Goal: Information Seeking & Learning: Learn about a topic

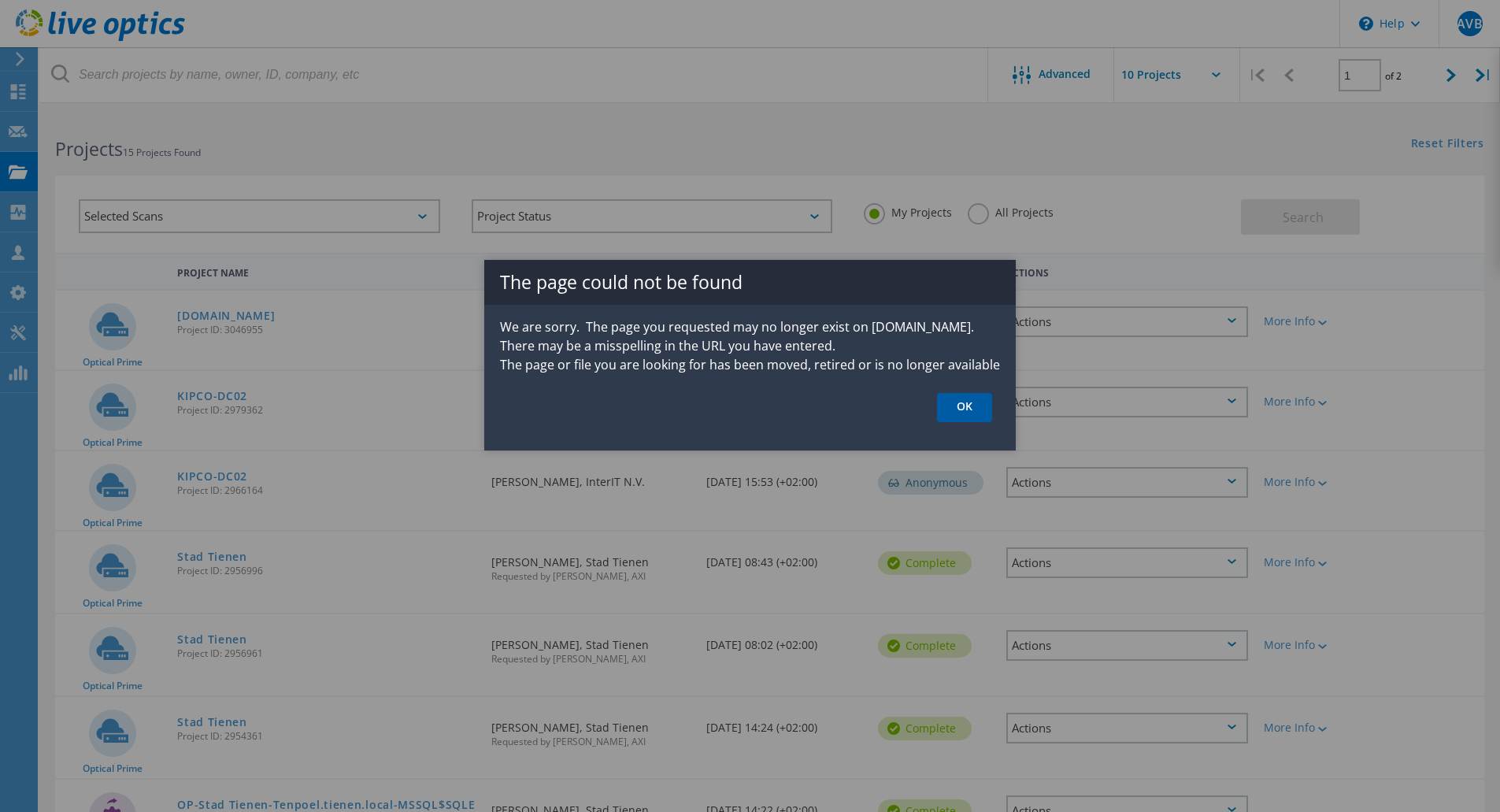
click at [966, 395] on link "OK" at bounding box center [965, 407] width 56 height 29
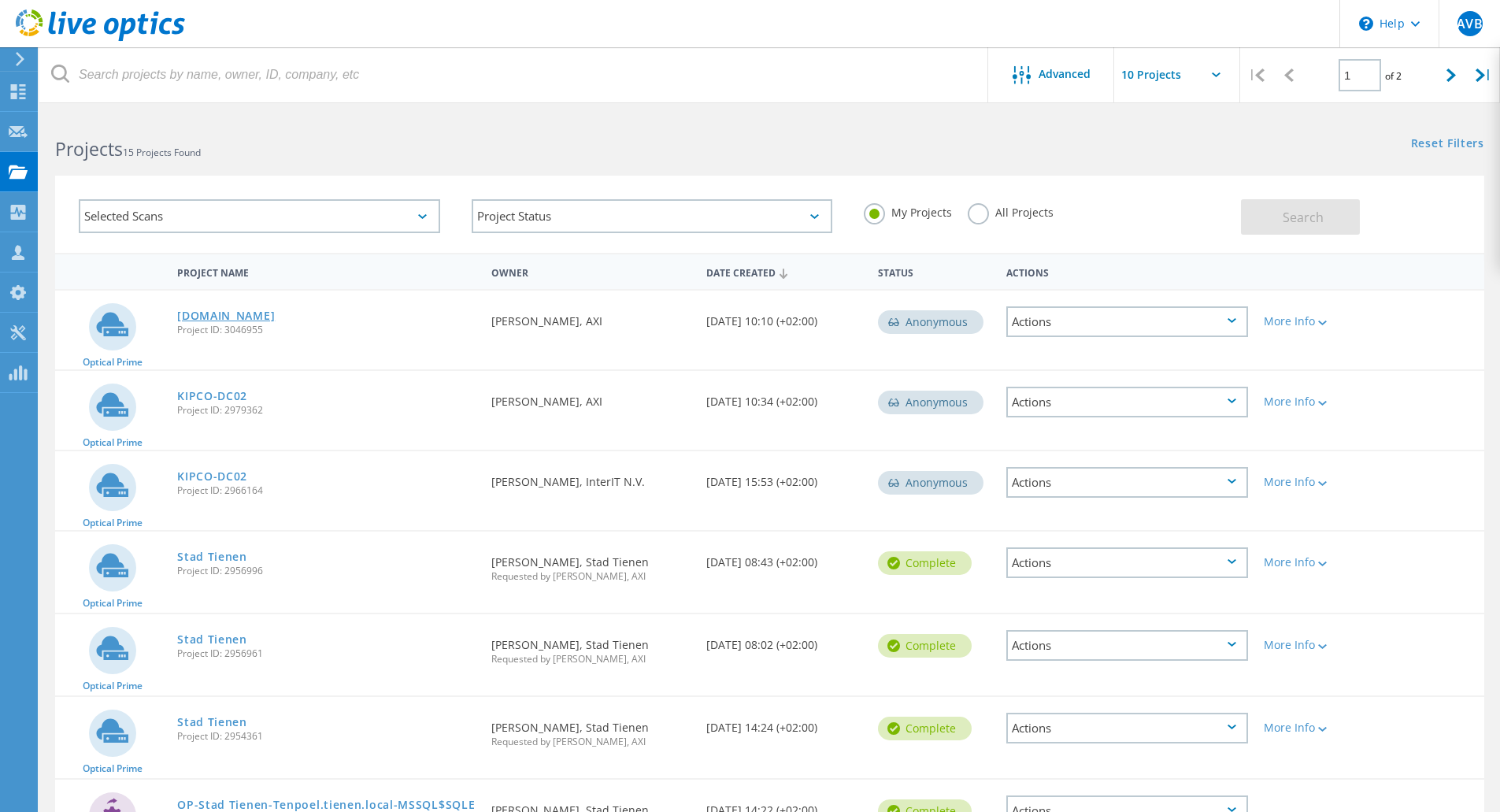
click at [221, 313] on link "[DOMAIN_NAME]" at bounding box center [226, 315] width 98 height 11
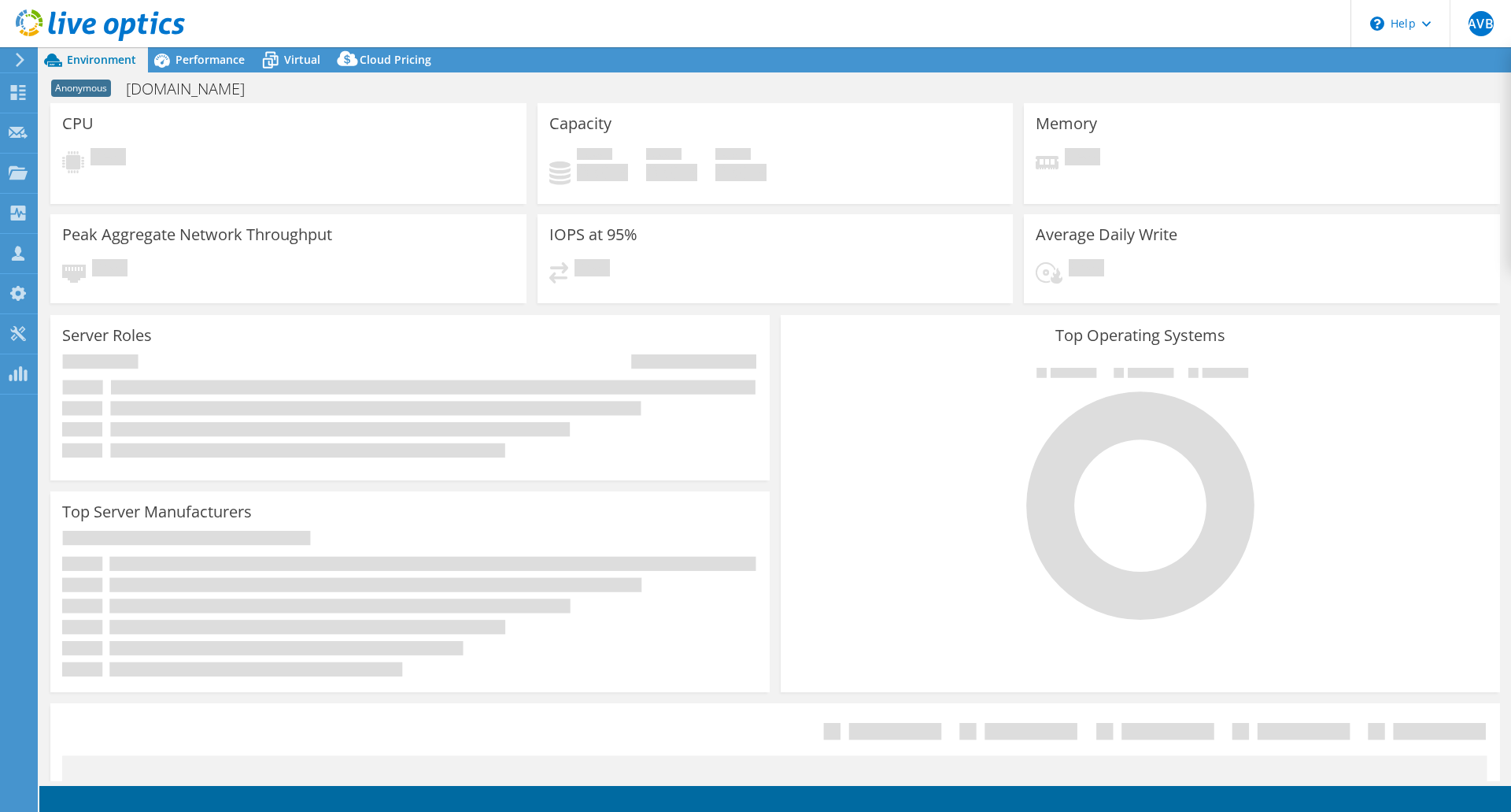
select select "USD"
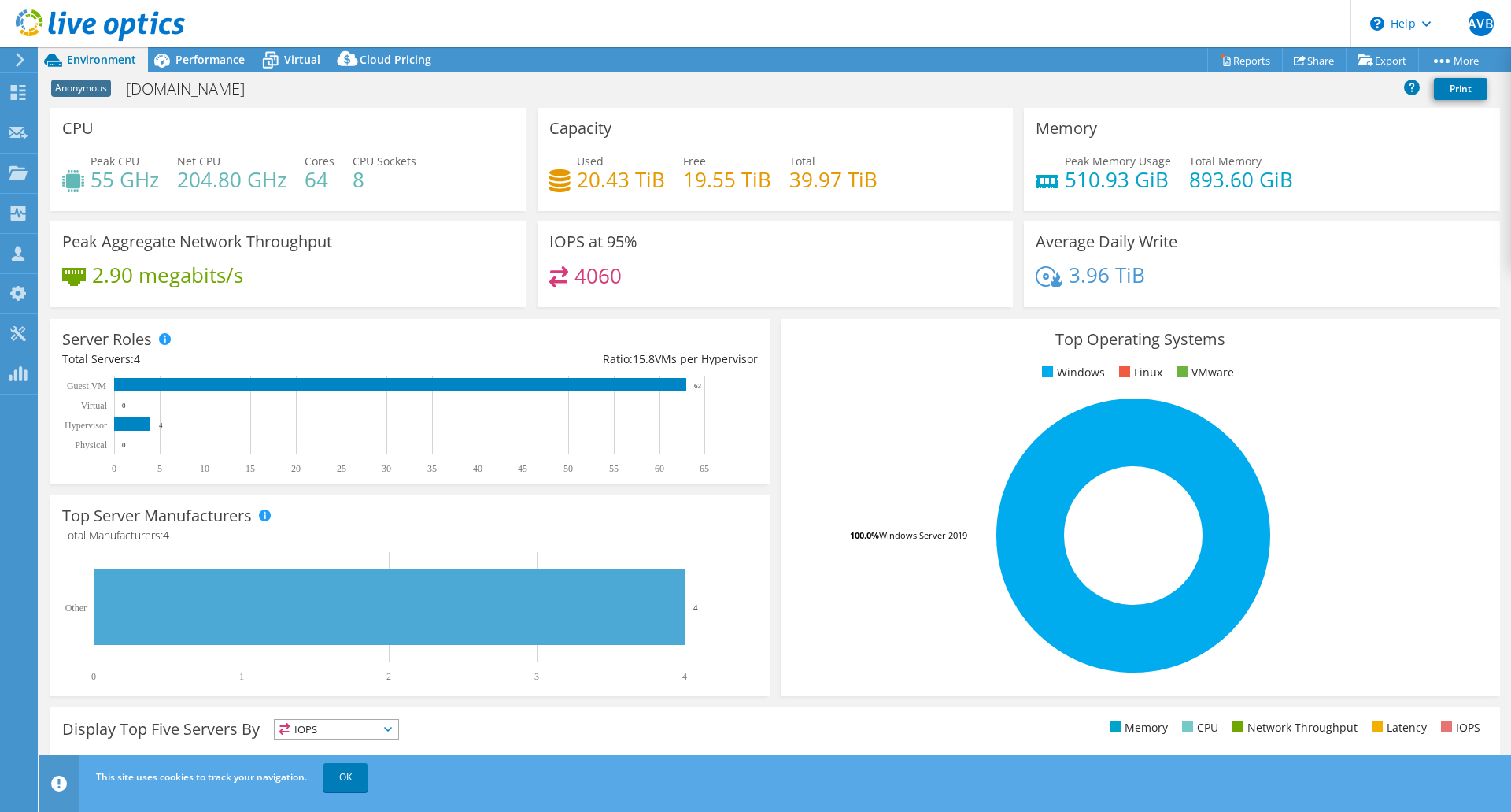
click at [1094, 74] on div "Anonymous [DOMAIN_NAME] Print" at bounding box center [775, 89] width 1472 height 29
click at [602, 328] on div "Server Roles Physical Servers represent bare metal servers that were targets of…" at bounding box center [410, 402] width 719 height 166
drag, startPoint x: 139, startPoint y: 85, endPoint x: 276, endPoint y: 103, distance: 138.2
click at [276, 103] on div "Anonymous [DOMAIN_NAME] Print" at bounding box center [775, 91] width 1472 height 34
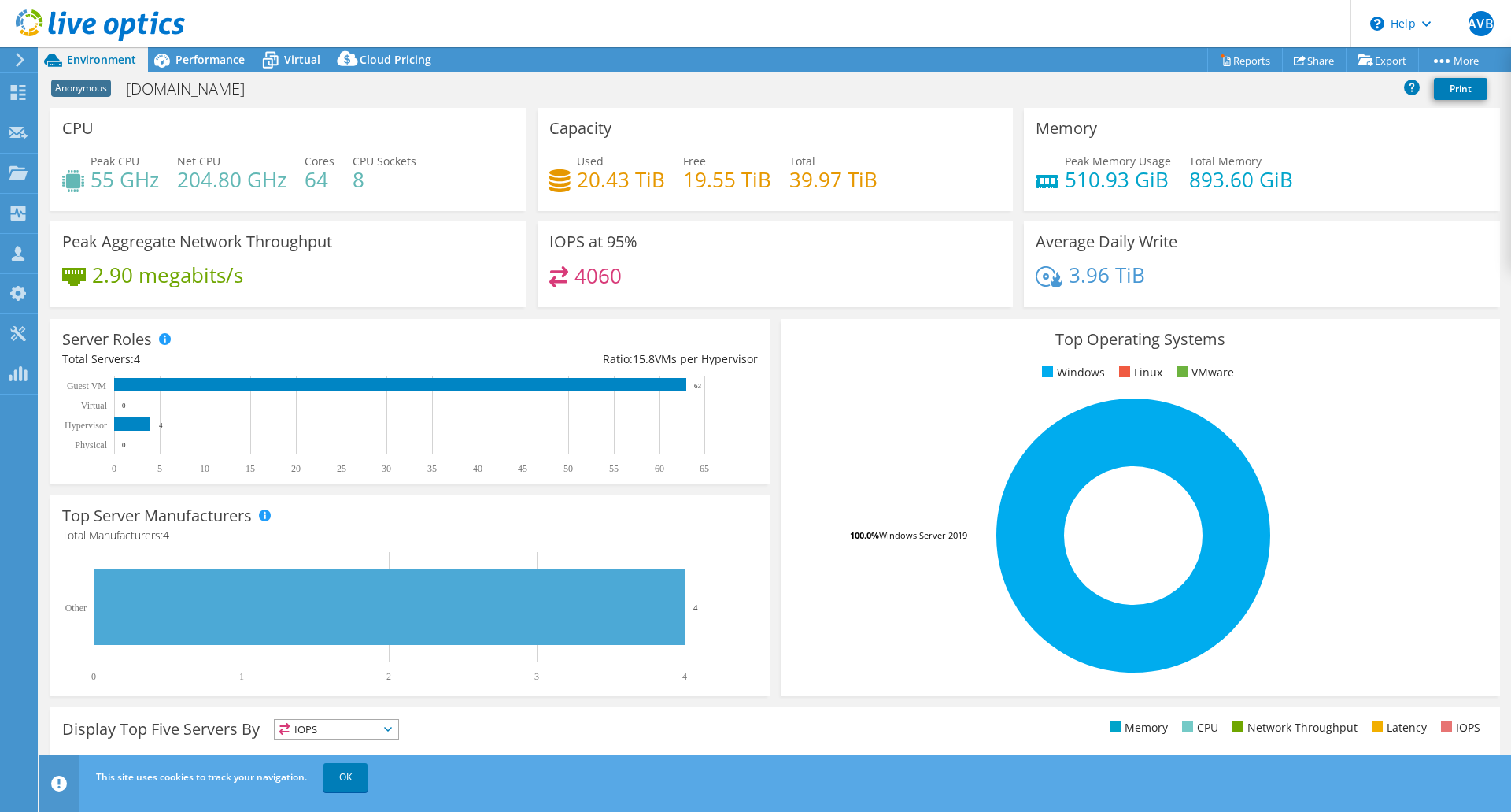
click at [283, 157] on div "Net CPU 204.80 GHz" at bounding box center [232, 171] width 109 height 35
click at [203, 65] on span "Performance" at bounding box center [210, 58] width 69 height 15
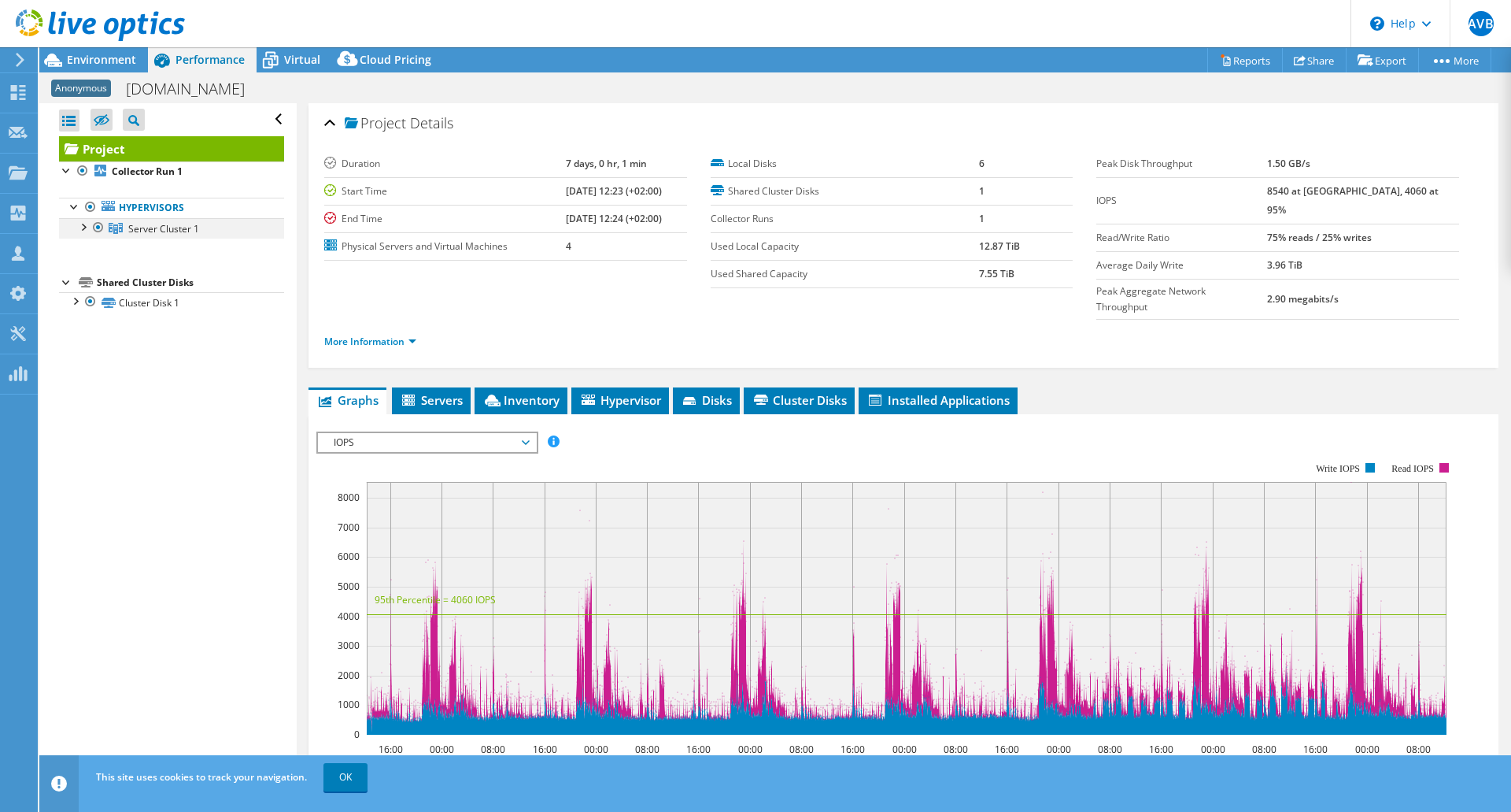
click at [85, 227] on div at bounding box center [83, 226] width 16 height 16
click at [147, 248] on link "Server 1" at bounding box center [172, 249] width 225 height 20
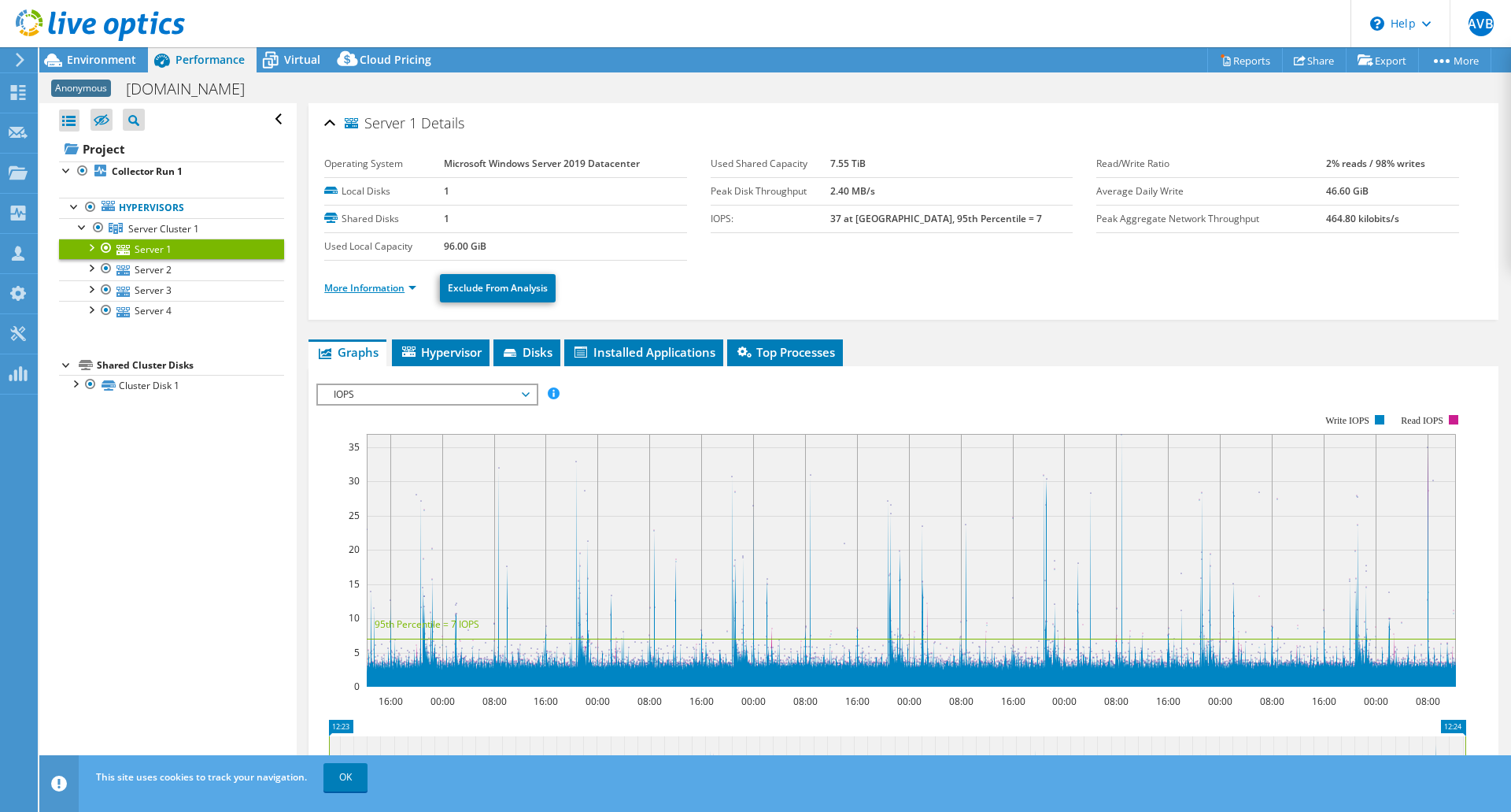
click at [387, 289] on link "More Information" at bounding box center [370, 288] width 92 height 14
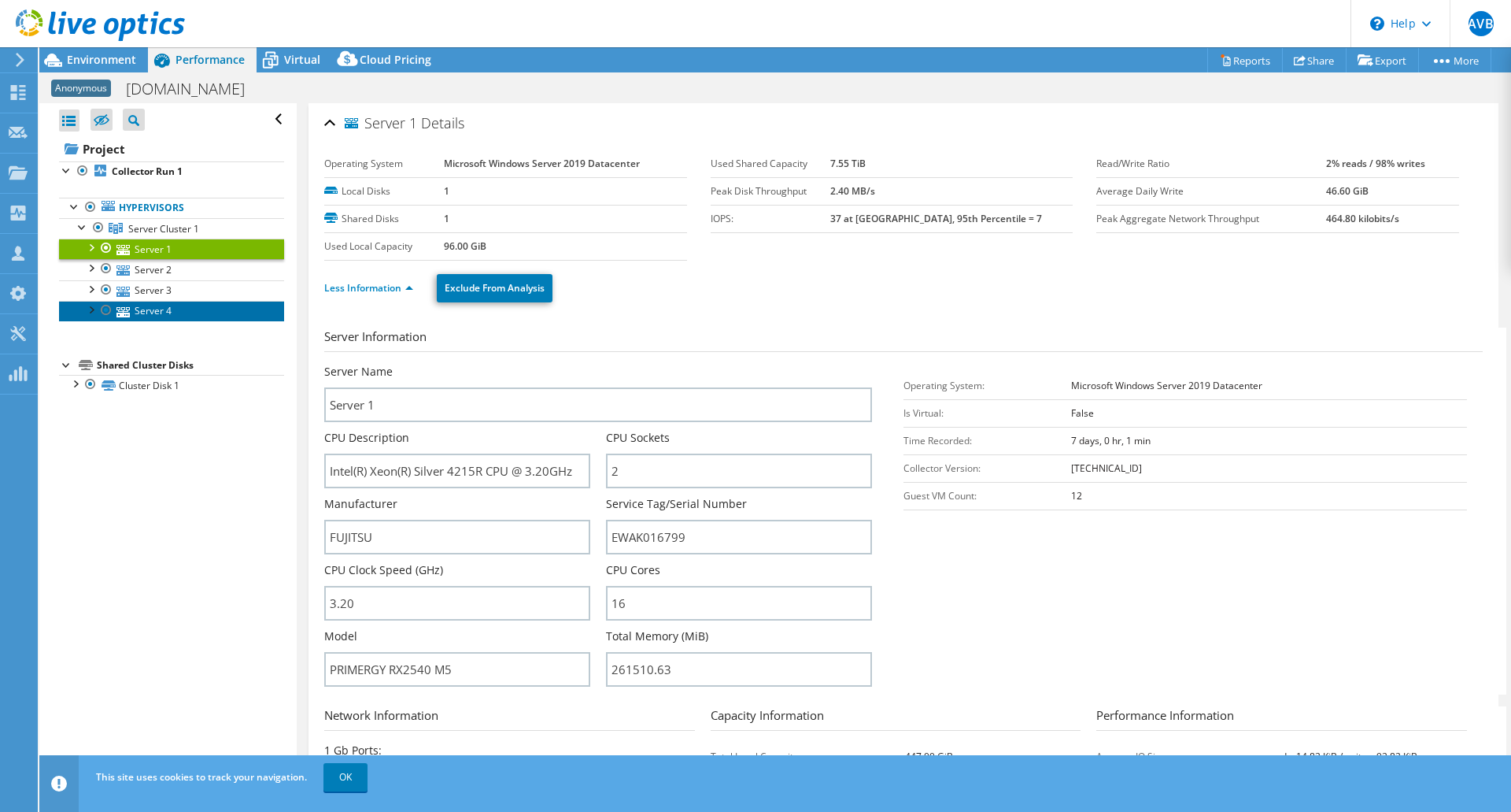
click at [150, 318] on link "Server 4" at bounding box center [172, 310] width 225 height 20
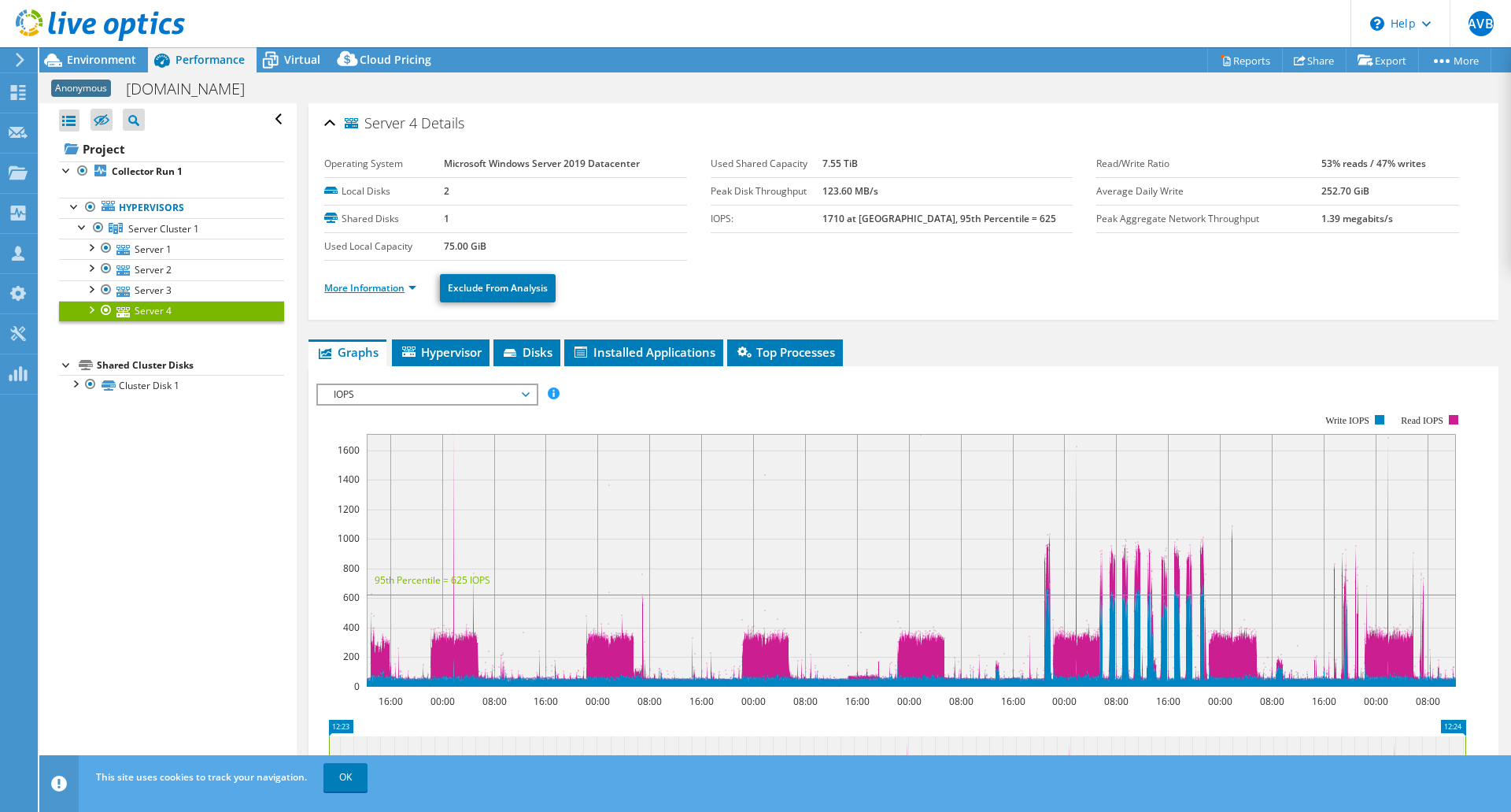
drag, startPoint x: 563, startPoint y: 474, endPoint x: 390, endPoint y: 293, distance: 250.4
click at [390, 293] on link "More Information" at bounding box center [370, 288] width 92 height 14
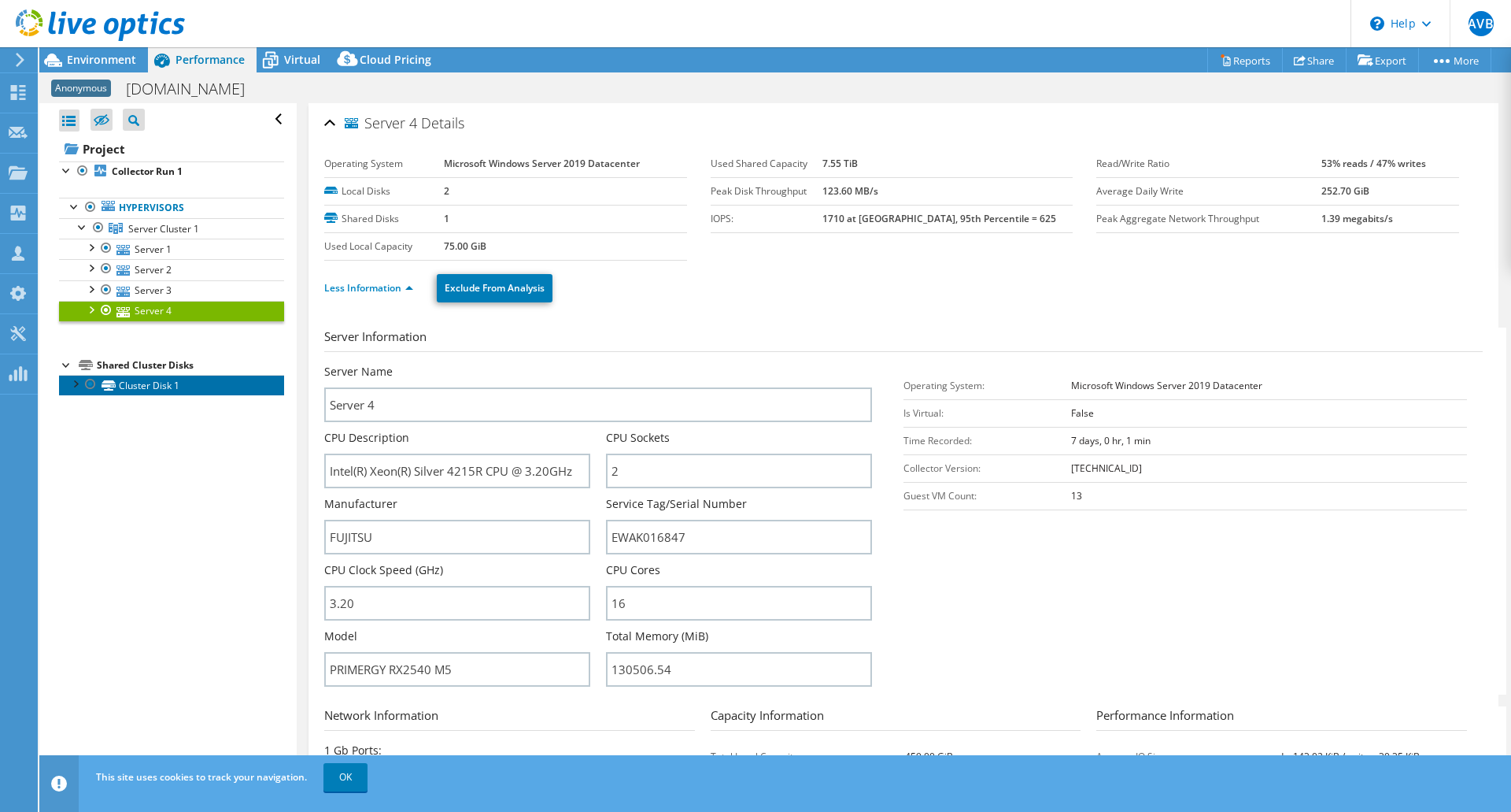
click at [145, 391] on link "Cluster Disk 1" at bounding box center [172, 384] width 225 height 20
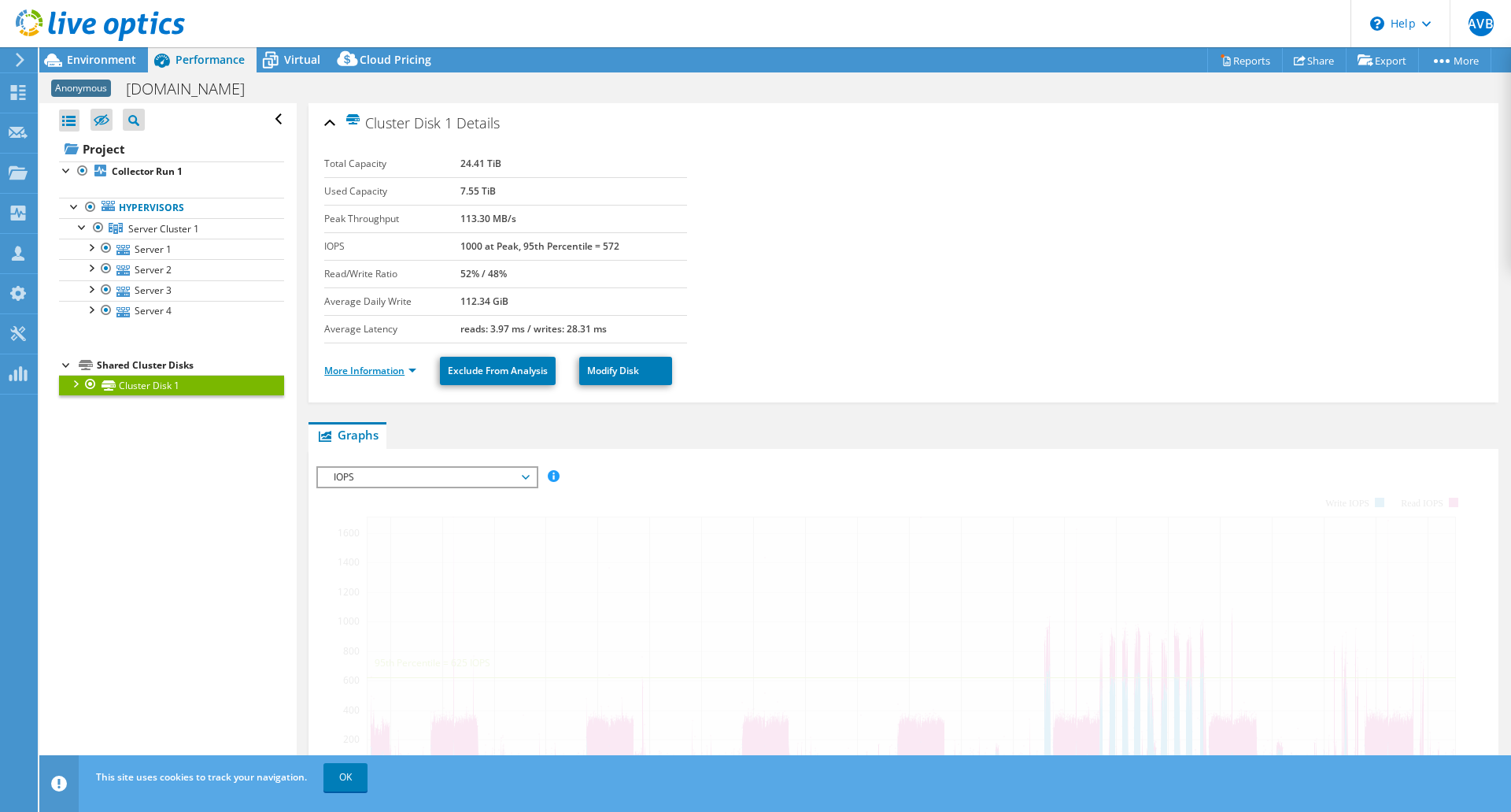
click at [358, 370] on link "More Information" at bounding box center [370, 370] width 92 height 14
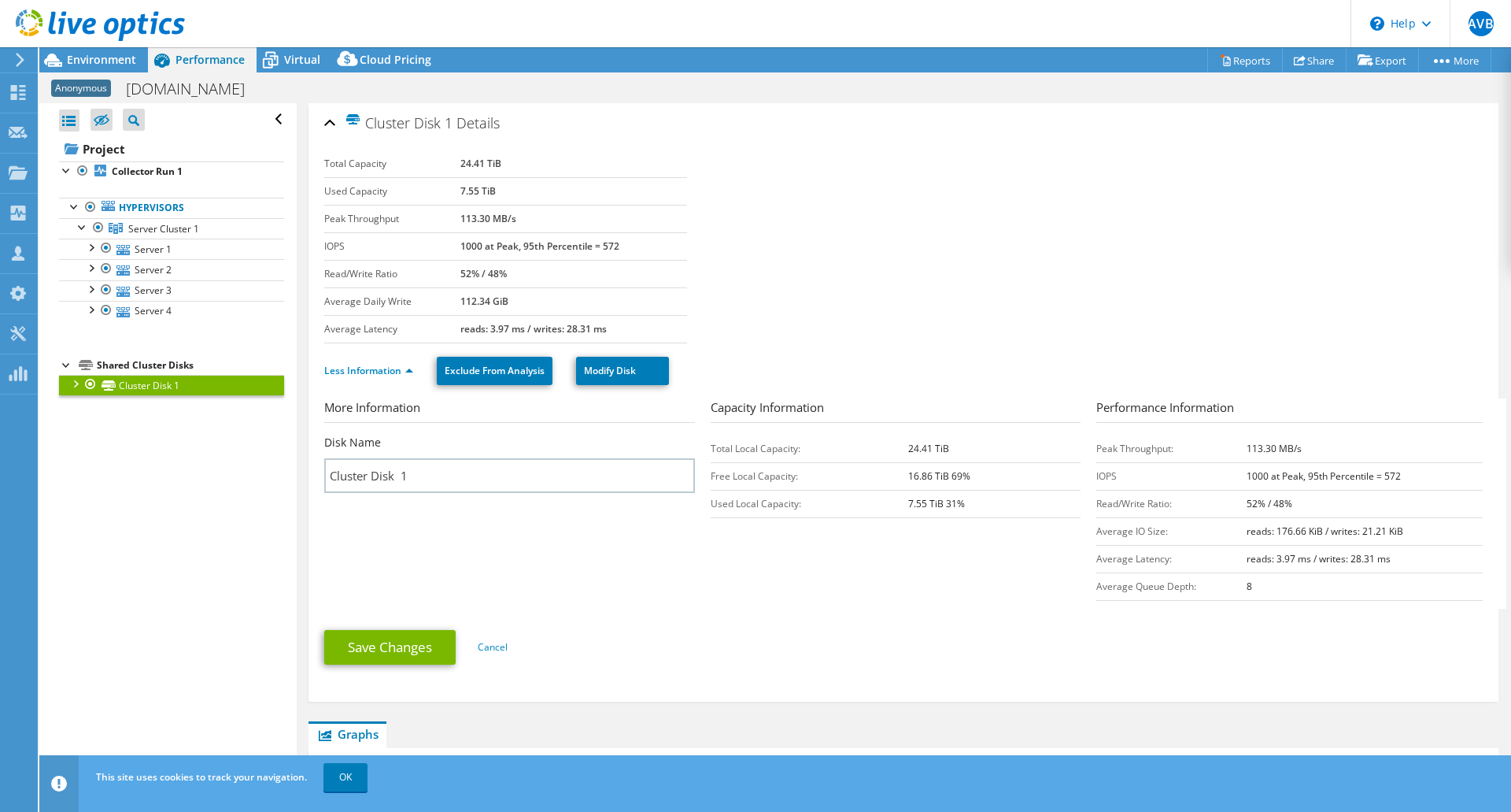
click at [80, 386] on div at bounding box center [75, 382] width 16 height 16
drag, startPoint x: 913, startPoint y: 488, endPoint x: 954, endPoint y: 509, distance: 46.1
click at [954, 509] on tbody "Total Local Capacity: 24.41 TiB Free Local Capacity: 16.86 TiB 69% Used Local C…" at bounding box center [896, 476] width 370 height 83
click at [954, 509] on b "7.55 TiB 31%" at bounding box center [937, 504] width 57 height 14
drag, startPoint x: 956, startPoint y: 509, endPoint x: 892, endPoint y: 465, distance: 77.7
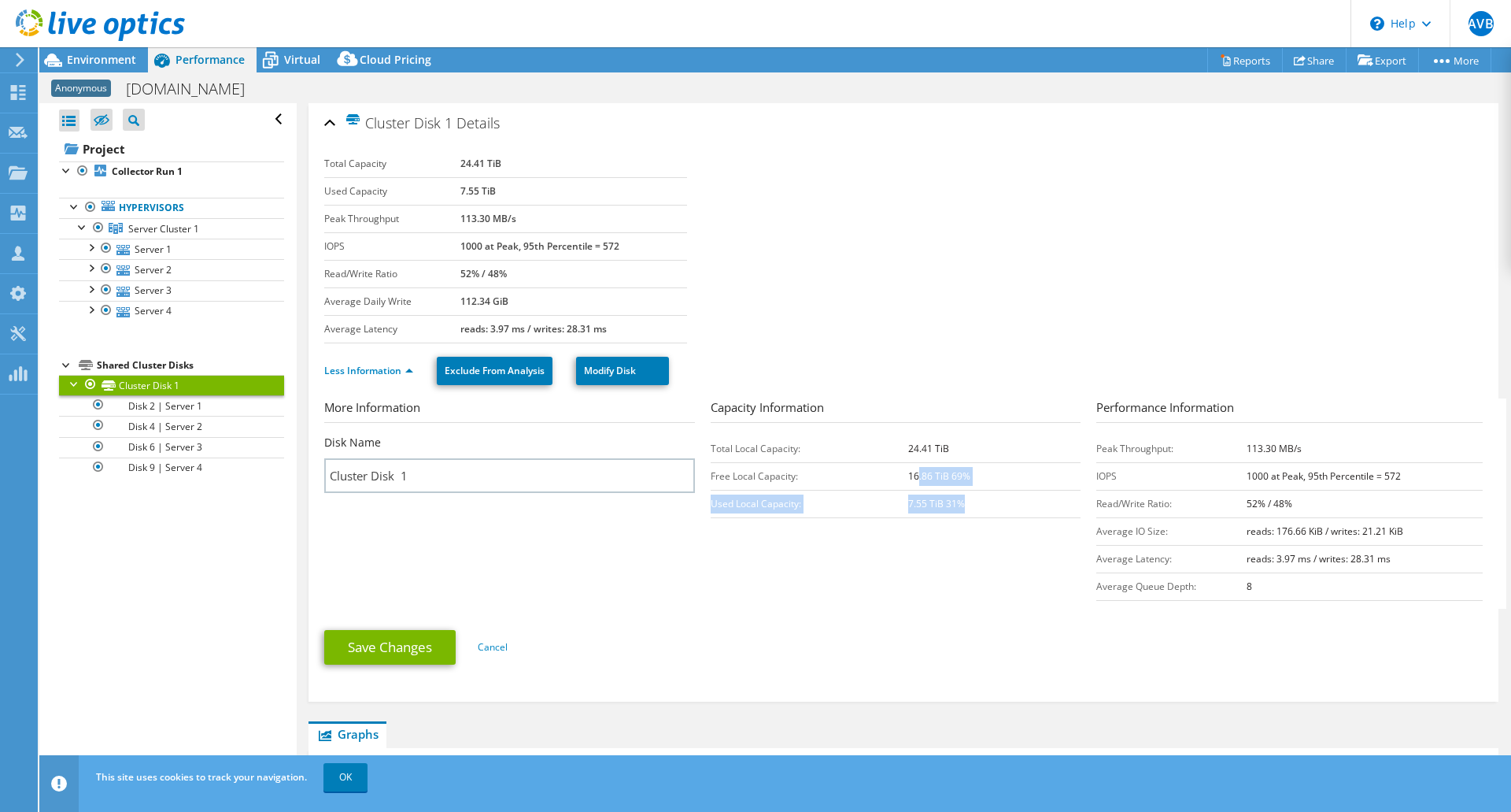
click at [892, 465] on tbody "Total Local Capacity: 24.41 TiB Free Local Capacity: 16.86 TiB 69% Used Local C…" at bounding box center [896, 476] width 370 height 83
click at [892, 465] on td "Free Local Capacity:" at bounding box center [809, 476] width 198 height 27
drag, startPoint x: 716, startPoint y: 451, endPoint x: 943, endPoint y: 451, distance: 227.0
click at [943, 451] on tr "Total Local Capacity: 24.41 TiB" at bounding box center [896, 448] width 370 height 27
click at [943, 451] on td "24.41 TiB" at bounding box center [994, 448] width 173 height 27
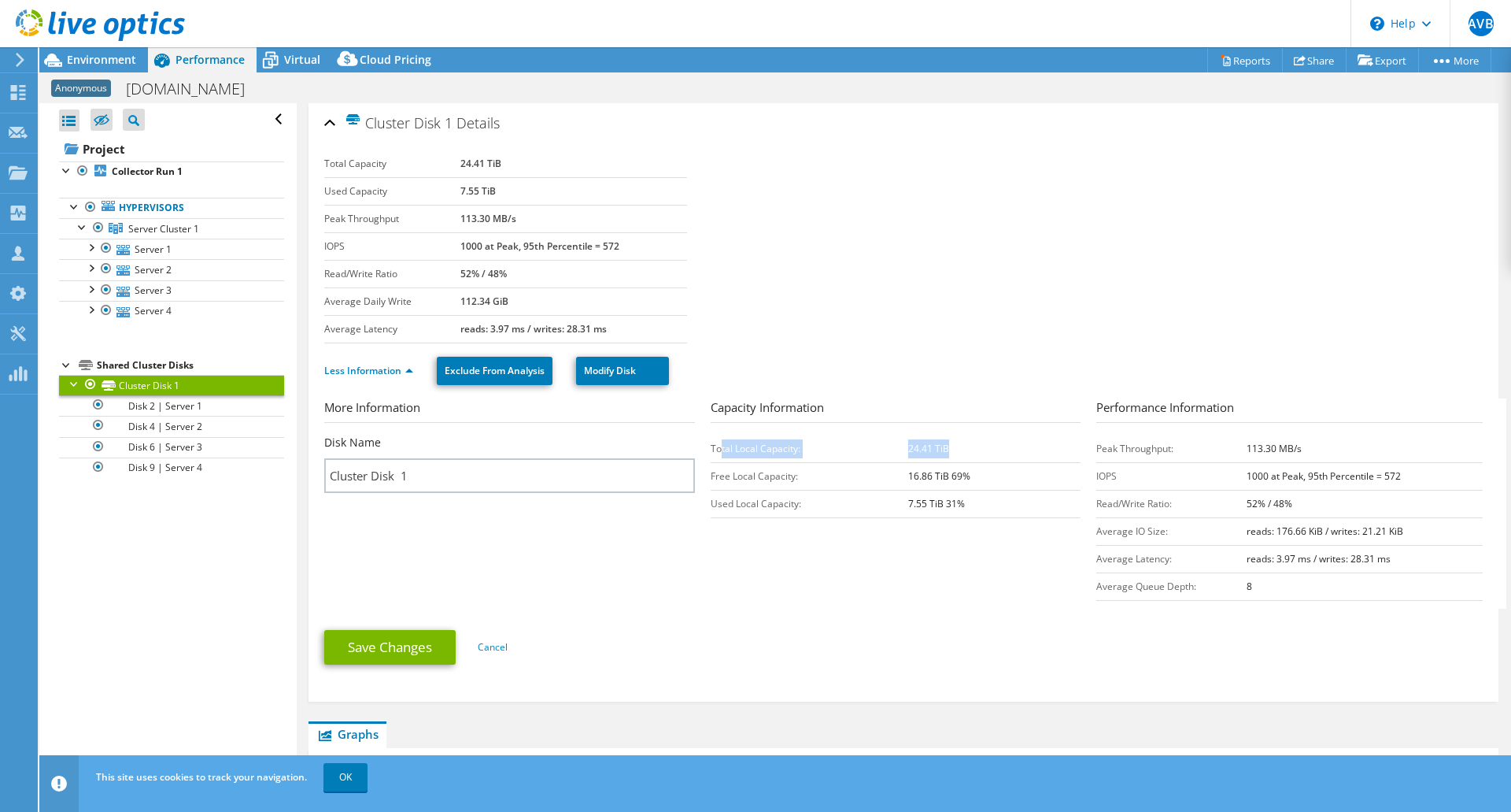
drag, startPoint x: 962, startPoint y: 448, endPoint x: 865, endPoint y: 448, distance: 97.0
click at [865, 448] on tr "Total Local Capacity: 24.41 TiB" at bounding box center [896, 448] width 370 height 27
click at [865, 448] on td "Total Local Capacity:" at bounding box center [809, 448] width 198 height 27
drag, startPoint x: 865, startPoint y: 448, endPoint x: 995, endPoint y: 452, distance: 130.1
click at [995, 452] on tr "Total Local Capacity: 24.41 TiB" at bounding box center [896, 448] width 370 height 27
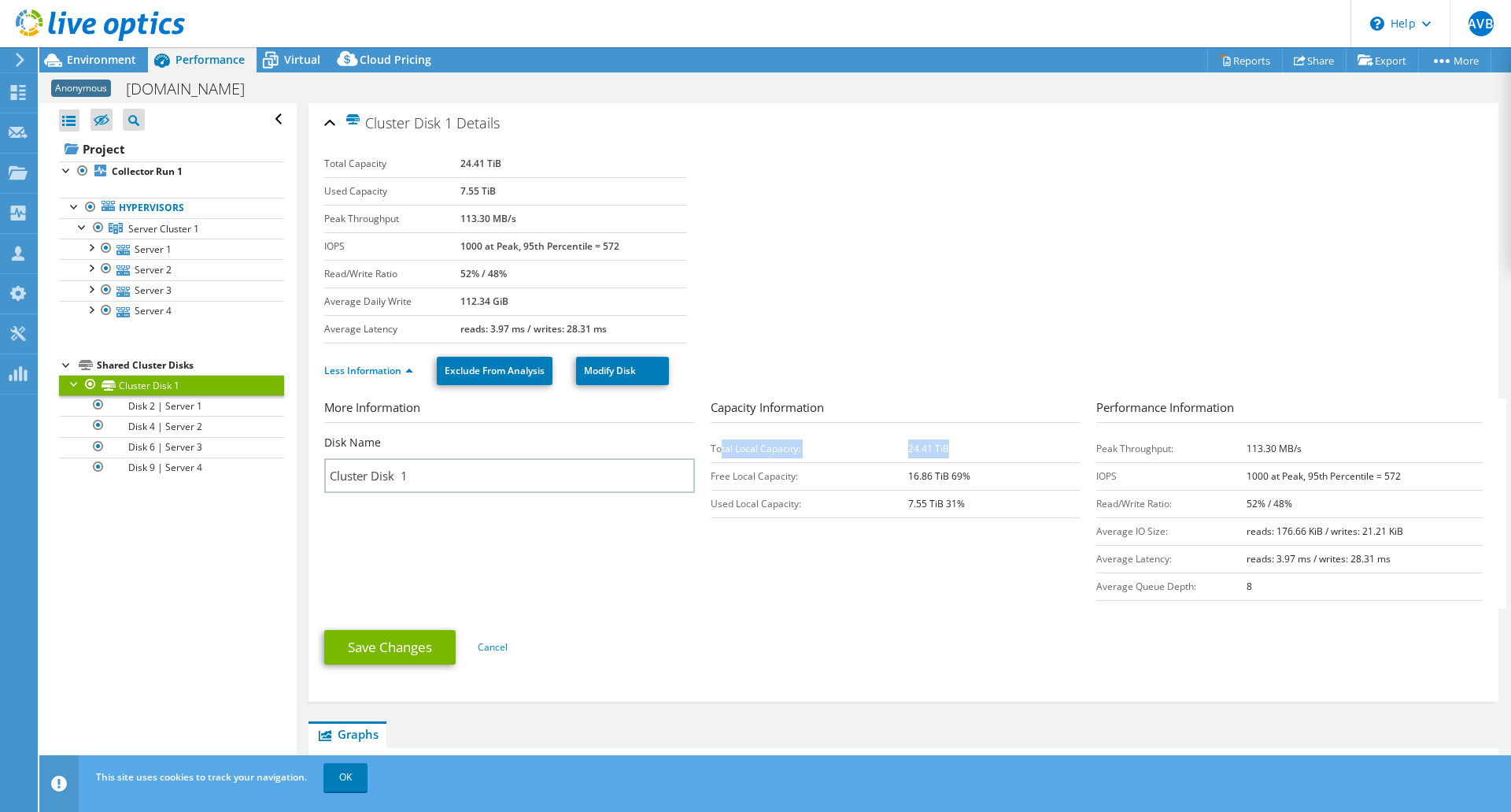
click at [995, 452] on td "24.41 TiB" at bounding box center [994, 448] width 173 height 27
drag, startPoint x: 840, startPoint y: 472, endPoint x: 991, endPoint y: 474, distance: 151.0
click at [991, 474] on tr "Free Local Capacity: 16.86 TiB 69%" at bounding box center [896, 476] width 370 height 27
click at [991, 474] on td "16.86 TiB 69%" at bounding box center [994, 476] width 173 height 27
drag, startPoint x: 959, startPoint y: 502, endPoint x: 896, endPoint y: 502, distance: 63.0
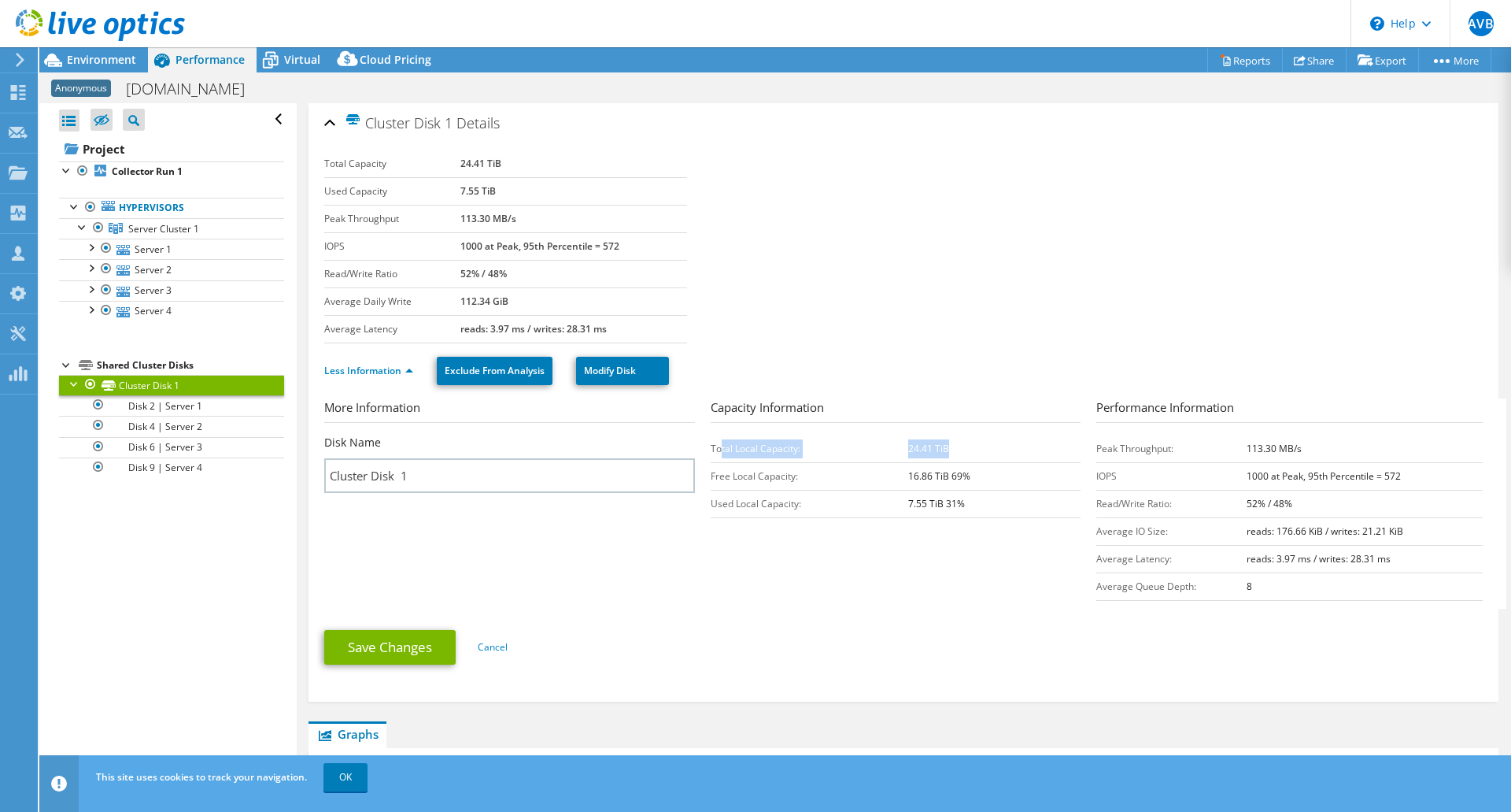
click at [896, 502] on tr "Used Local Capacity: 7.55 TiB 31%" at bounding box center [896, 503] width 370 height 27
click at [896, 501] on td "Used Local Capacity:" at bounding box center [809, 503] width 198 height 27
drag, startPoint x: 858, startPoint y: 500, endPoint x: 1011, endPoint y: 514, distance: 153.6
click at [1011, 514] on tr "Used Local Capacity: 7.55 TiB 31%" at bounding box center [896, 503] width 370 height 27
click at [1011, 514] on td "7.55 TiB 31%" at bounding box center [994, 503] width 173 height 27
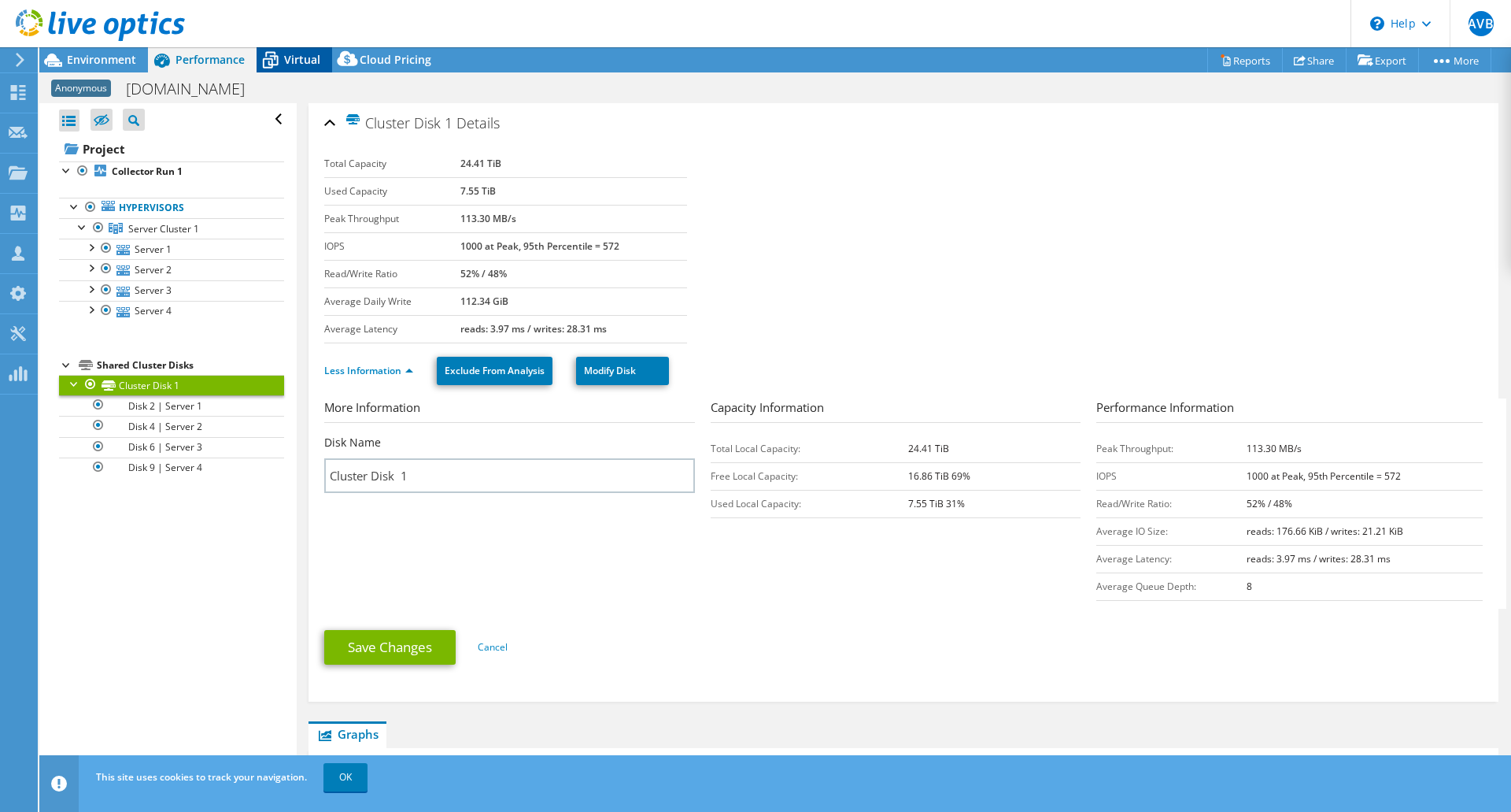
click at [275, 57] on icon at bounding box center [271, 61] width 16 height 13
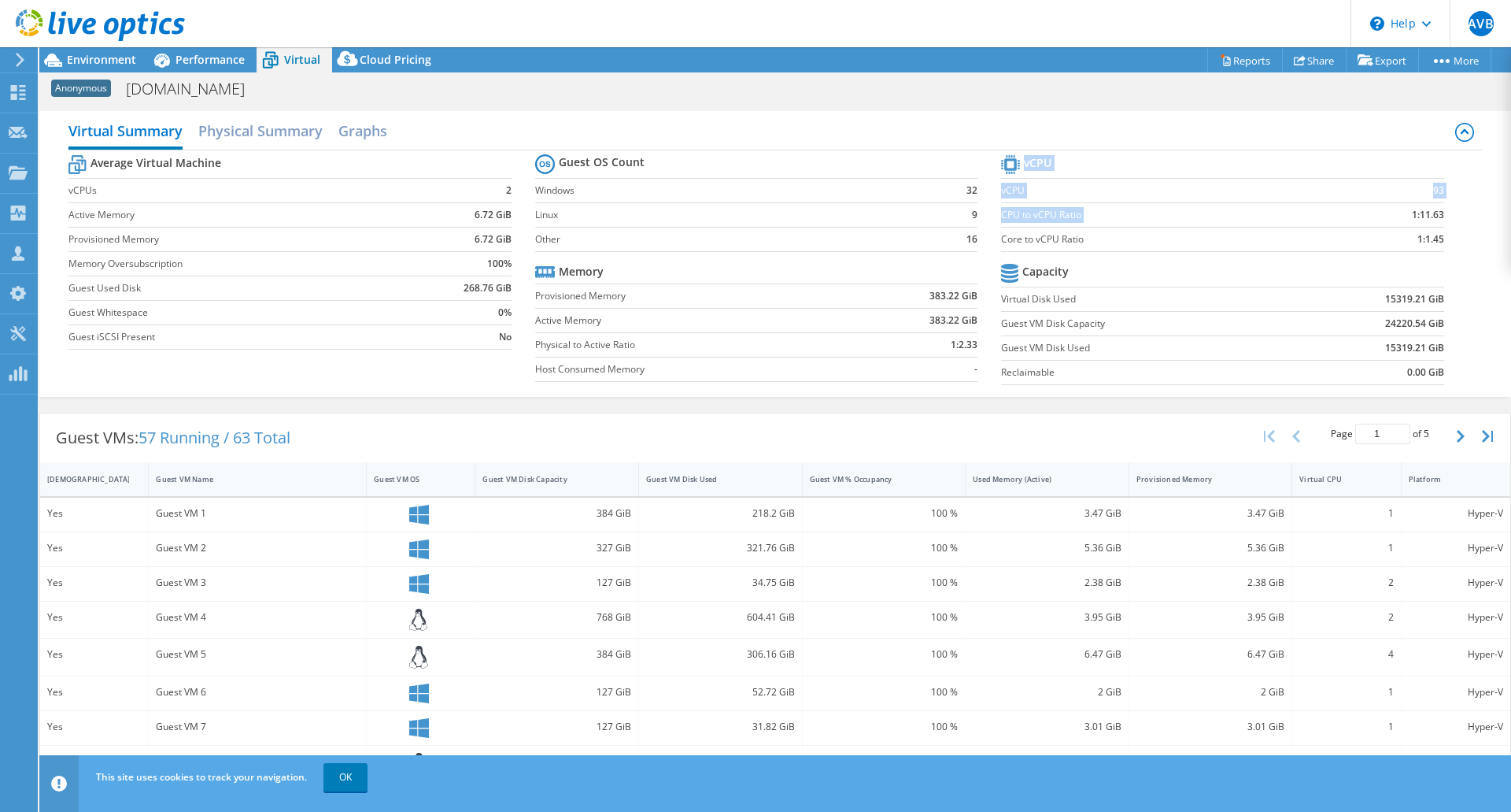
drag, startPoint x: 1390, startPoint y: 215, endPoint x: 1436, endPoint y: 218, distance: 46.1
click at [1436, 218] on section "vCPU vCPU 93 CPU to vCPU Ratio 1:11.63 Core to vCPU Ratio 1:1.45 Capacity Virtu…" at bounding box center [1234, 272] width 466 height 242
drag, startPoint x: 1433, startPoint y: 214, endPoint x: 1396, endPoint y: 214, distance: 37.0
click at [1396, 214] on section "vCPU vCPU 93 CPU to vCPU Ratio 1:11.63 Core to vCPU Ratio 1:1.45 Capacity Virtu…" at bounding box center [1234, 272] width 466 height 242
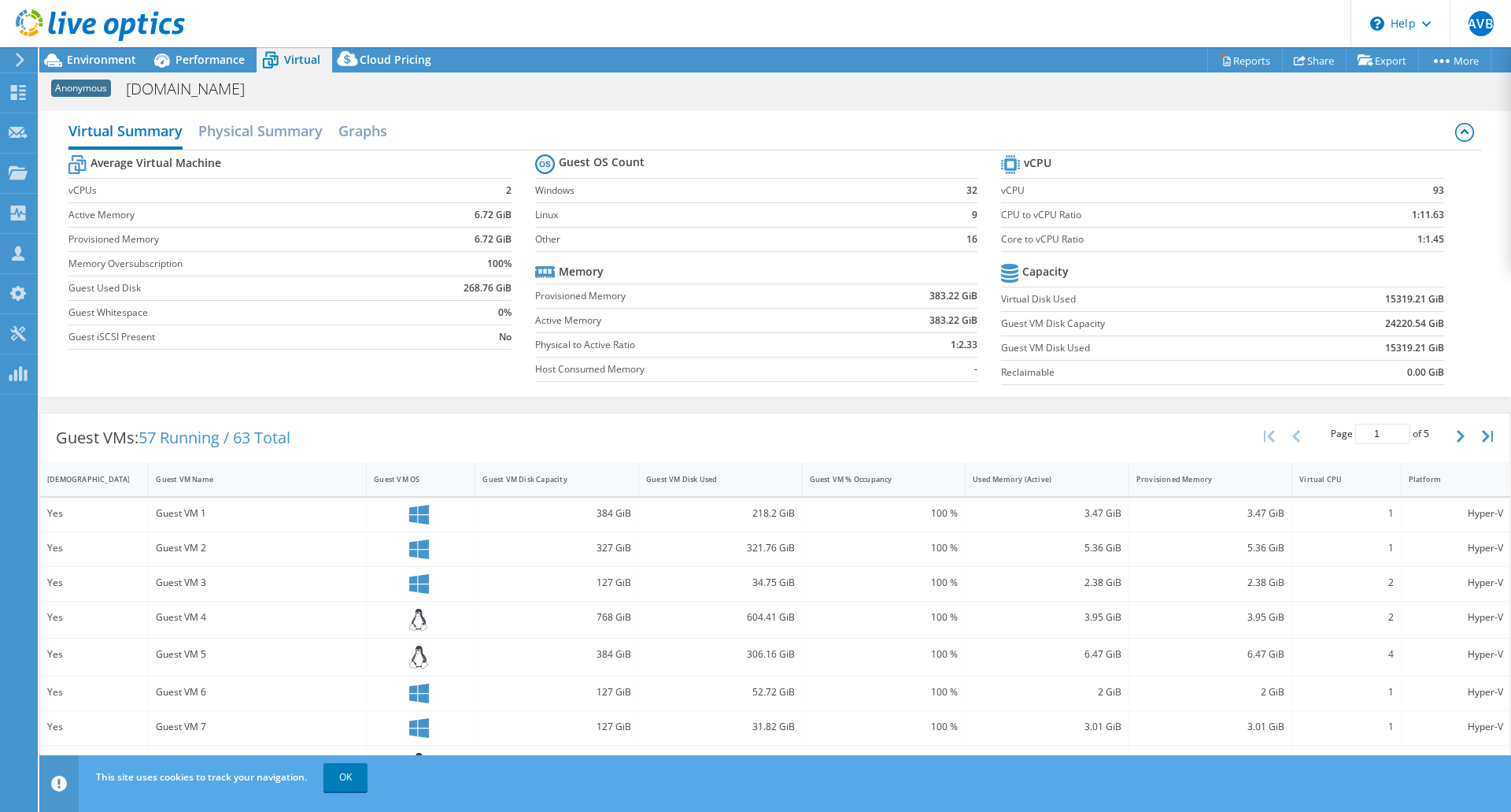
click at [1396, 214] on td "1:11.63" at bounding box center [1386, 214] width 117 height 24
click at [1019, 247] on label "Core to vCPU Ratio" at bounding box center [1164, 239] width 327 height 16
drag, startPoint x: 1025, startPoint y: 242, endPoint x: 1101, endPoint y: 242, distance: 76.0
click at [1101, 242] on label "Core to vCPU Ratio" at bounding box center [1164, 239] width 327 height 16
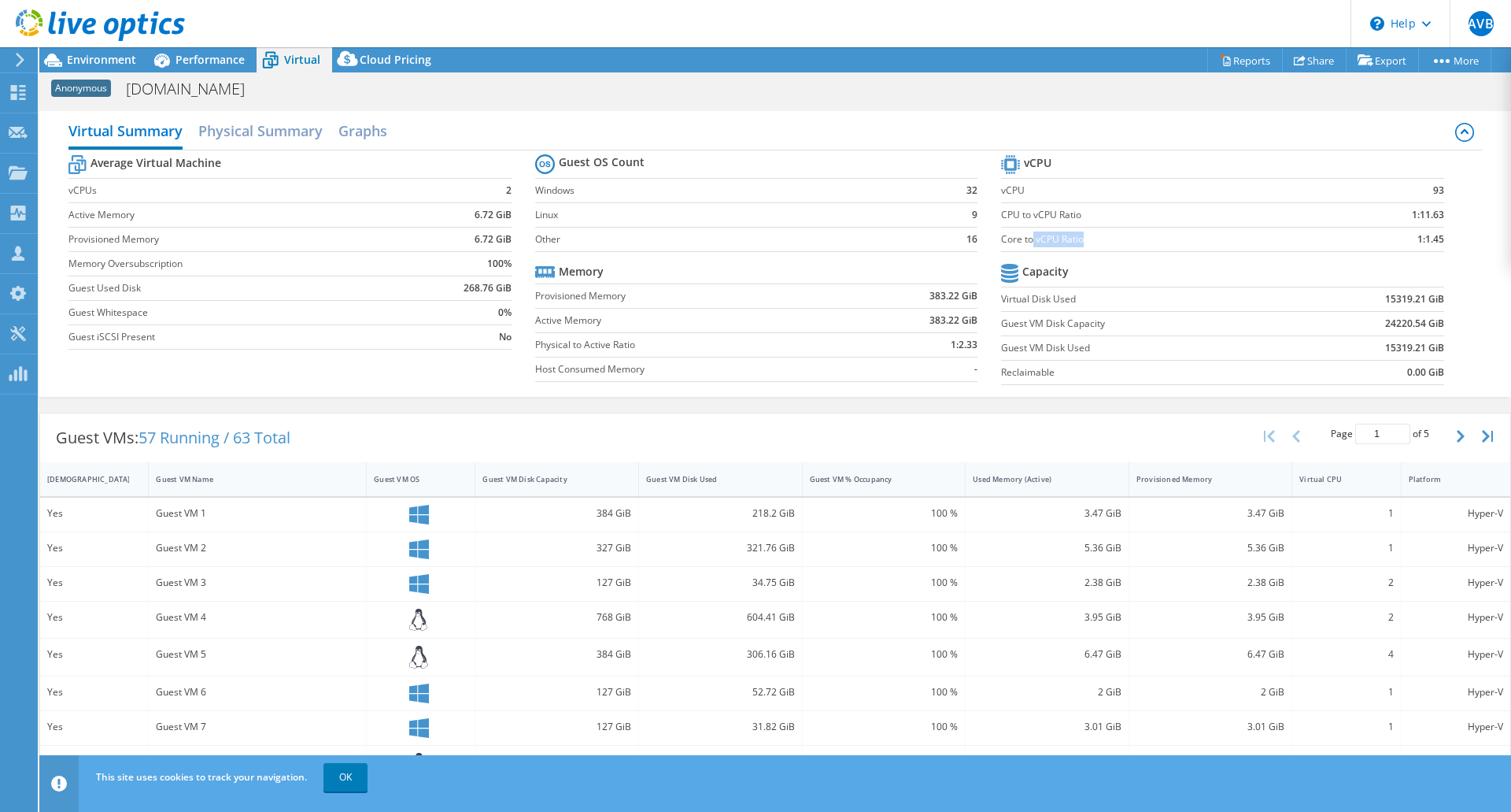
click at [1101, 242] on label "Core to vCPU Ratio" at bounding box center [1164, 239] width 327 height 16
drag, startPoint x: 1405, startPoint y: 239, endPoint x: 1439, endPoint y: 239, distance: 34.0
click at [1439, 239] on section "vCPU vCPU 93 CPU to vCPU Ratio 1:11.63 Core to vCPU Ratio 1:1.45 Capacity Virtu…" at bounding box center [1234, 272] width 466 height 242
drag, startPoint x: 1425, startPoint y: 236, endPoint x: 1385, endPoint y: 238, distance: 40.0
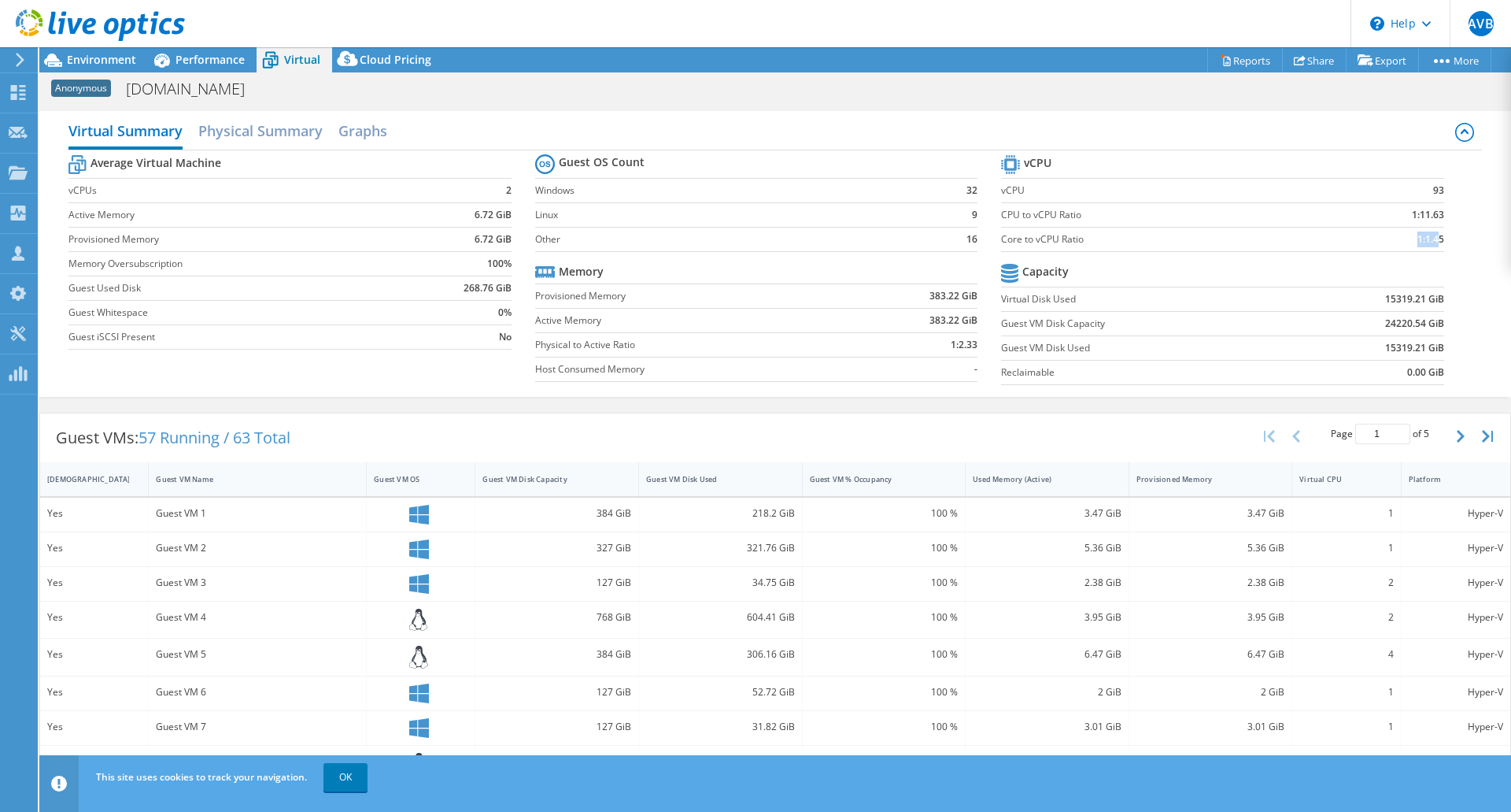
click at [1385, 238] on td "1:1.45" at bounding box center [1386, 239] width 117 height 24
drag, startPoint x: 1385, startPoint y: 238, endPoint x: 1450, endPoint y: 239, distance: 65.0
click at [1450, 239] on section "vCPU vCPU 93 CPU to vCPU Ratio 1:11.63 Core to vCPU Ratio 1:1.45 Capacity Virtu…" at bounding box center [1234, 272] width 466 height 242
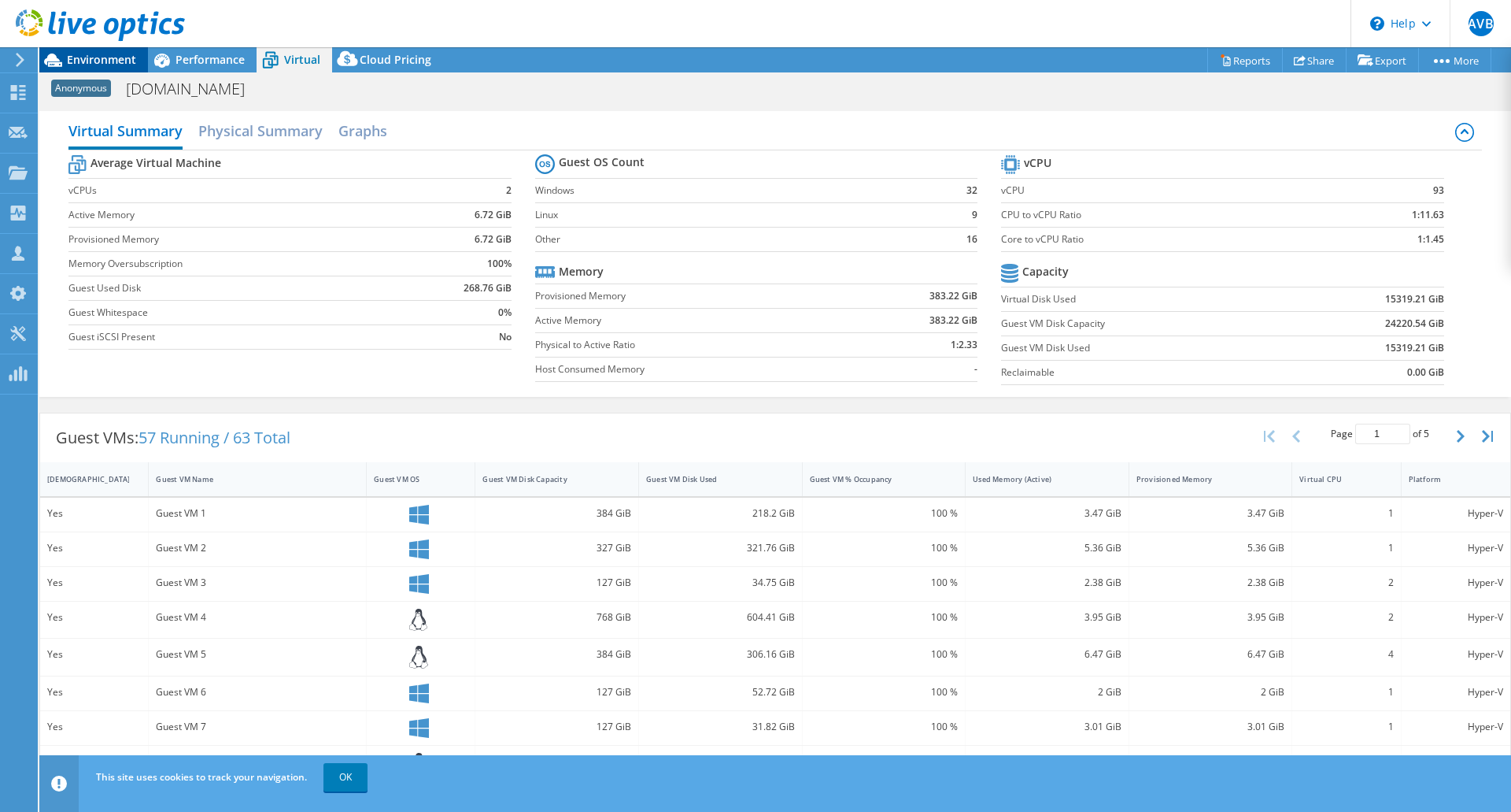
click at [121, 59] on span "Environment" at bounding box center [101, 58] width 69 height 15
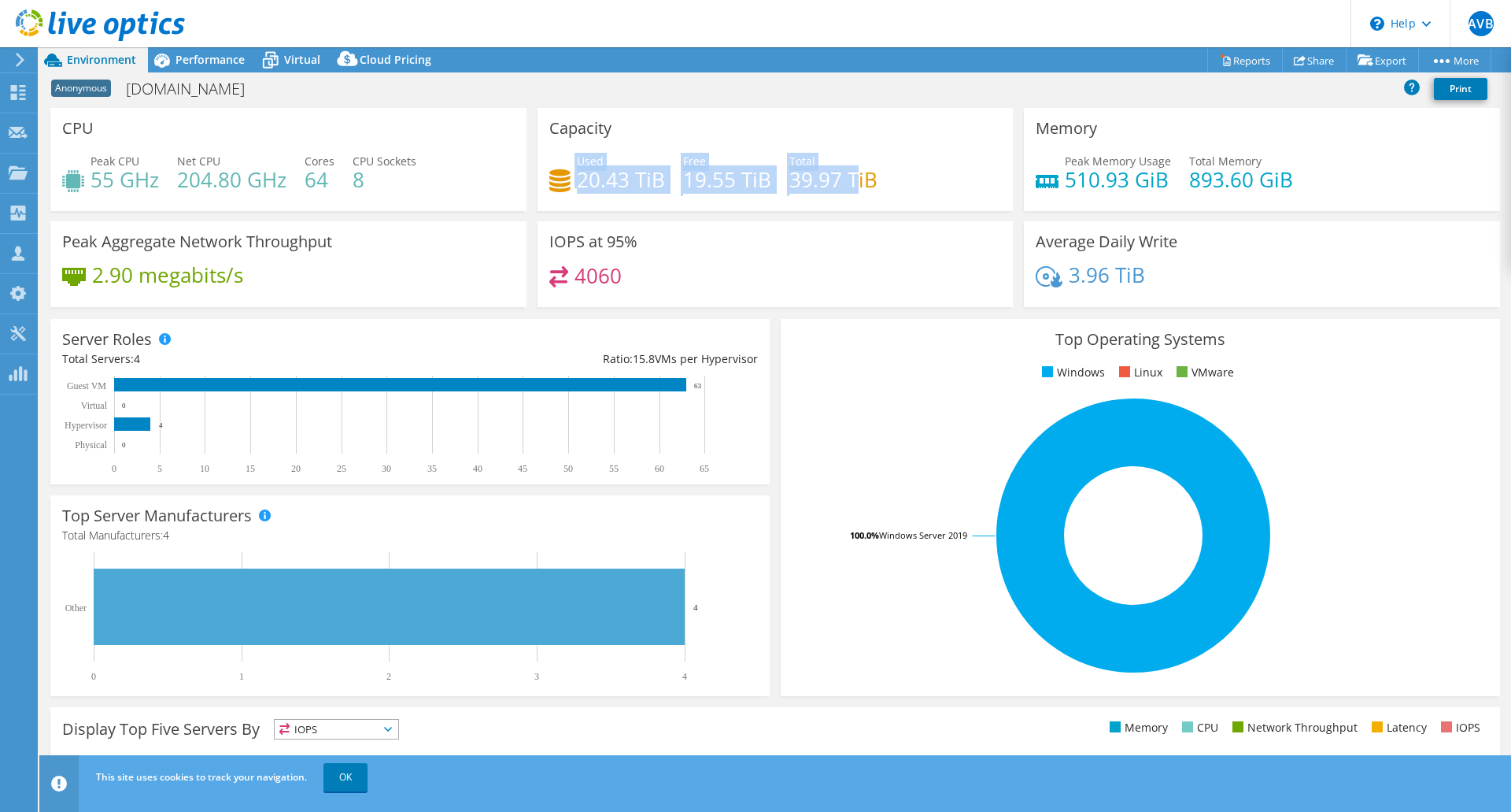
drag, startPoint x: 570, startPoint y: 173, endPoint x: 852, endPoint y: 183, distance: 282.2
click at [852, 183] on div "Used 20.43 TiB Free 19.55 TiB Total 39.97 TiB" at bounding box center [776, 178] width 452 height 51
click at [852, 183] on h4 "39.97 TiB" at bounding box center [833, 179] width 88 height 18
drag, startPoint x: 861, startPoint y: 180, endPoint x: 451, endPoint y: 172, distance: 410.1
click at [451, 172] on div "CPU Peak CPU 55 GHz Net CPU 204.80 GHz Cores 64 CPU Sockets 8 Capacity Used 20.…" at bounding box center [775, 213] width 1461 height 210
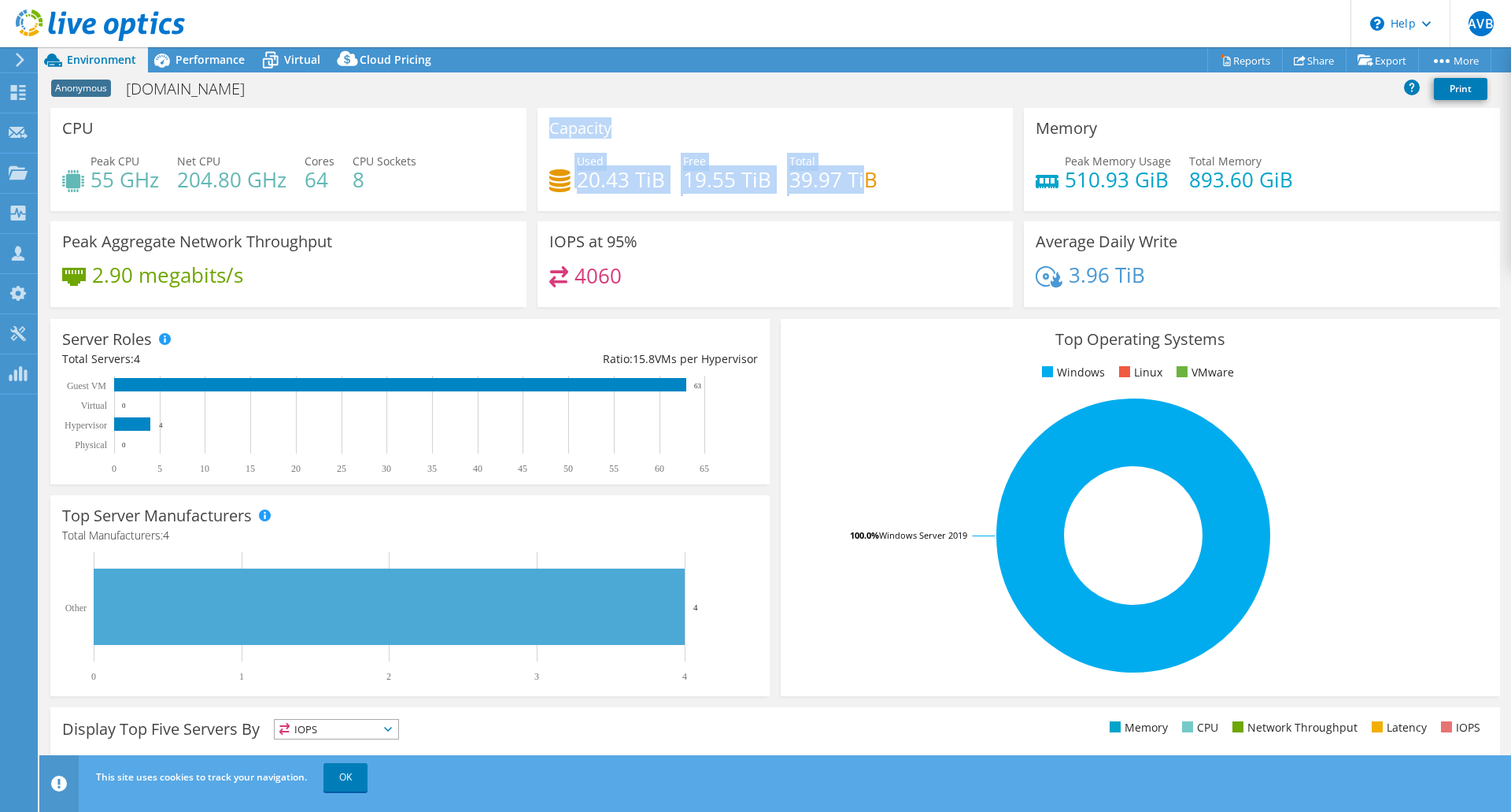
click at [451, 172] on div "Peak CPU 55 GHz Net CPU 204.80 GHz Cores 64 CPU Sockets 8" at bounding box center [289, 178] width 452 height 51
drag, startPoint x: 574, startPoint y: 183, endPoint x: 695, endPoint y: 186, distance: 121.0
click at [695, 186] on div "Used 20.43 TiB Free 19.55 TiB Total 39.97 TiB" at bounding box center [776, 178] width 452 height 51
click at [695, 186] on h4 "19.55 TiB" at bounding box center [727, 179] width 88 height 18
click at [804, 180] on div "Used 20.43 TiB Free 19.55 TiB Total 39.97 TiB" at bounding box center [776, 178] width 452 height 51
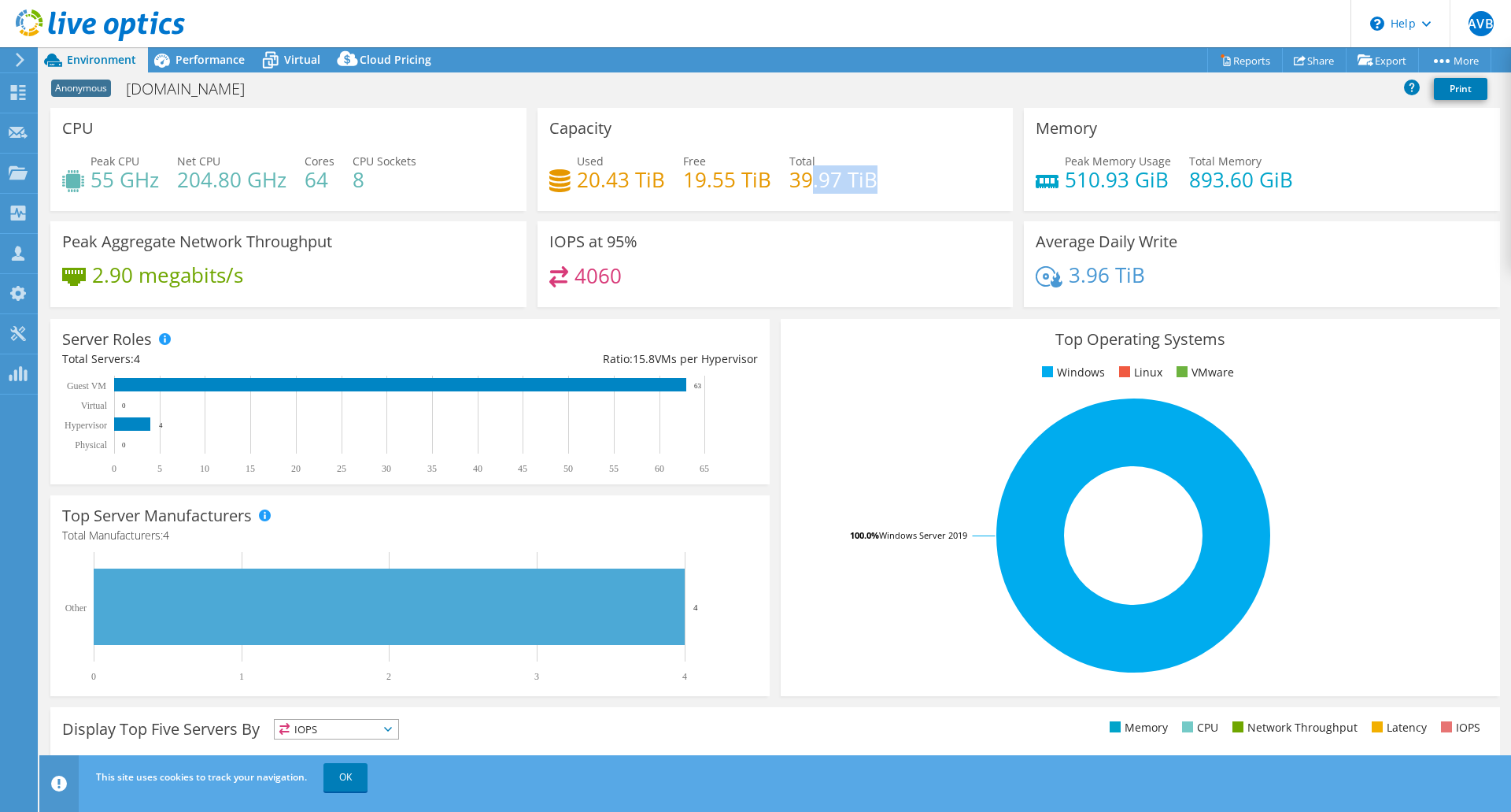
drag, startPoint x: 889, startPoint y: 182, endPoint x: 801, endPoint y: 182, distance: 88.0
click at [801, 182] on div "Used 20.43 TiB Free 19.55 TiB Total 39.97 TiB" at bounding box center [776, 178] width 452 height 51
click at [801, 182] on h4 "39.97 TiB" at bounding box center [833, 179] width 88 height 18
click at [600, 177] on h4 "20.43 TiB" at bounding box center [621, 179] width 88 height 18
click at [601, 177] on h4 "20.43 TiB" at bounding box center [621, 179] width 88 height 18
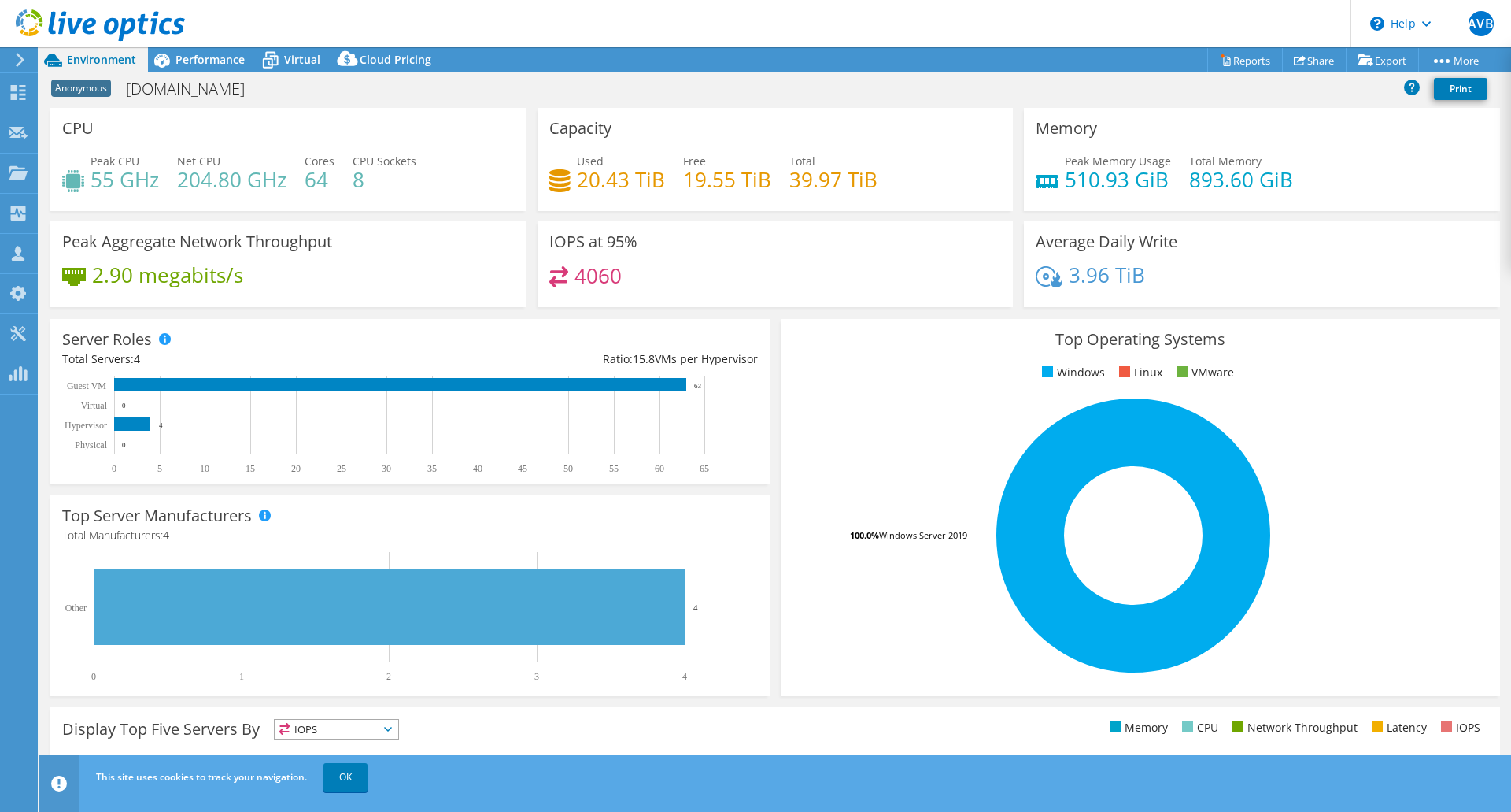
click at [669, 184] on div "Used 20.43 TiB Free 19.55 TiB Total 39.97 TiB" at bounding box center [776, 178] width 452 height 51
drag, startPoint x: 579, startPoint y: 186, endPoint x: 883, endPoint y: 186, distance: 304.0
click at [883, 186] on div "Capacity Used 20.43 TiB Free 19.55 TiB Total 39.97 TiB" at bounding box center [776, 160] width 477 height 103
click at [883, 186] on div "Used 20.43 TiB Free 19.55 TiB Total 39.97 TiB" at bounding box center [776, 178] width 452 height 51
drag, startPoint x: 883, startPoint y: 186, endPoint x: 653, endPoint y: 183, distance: 230.0
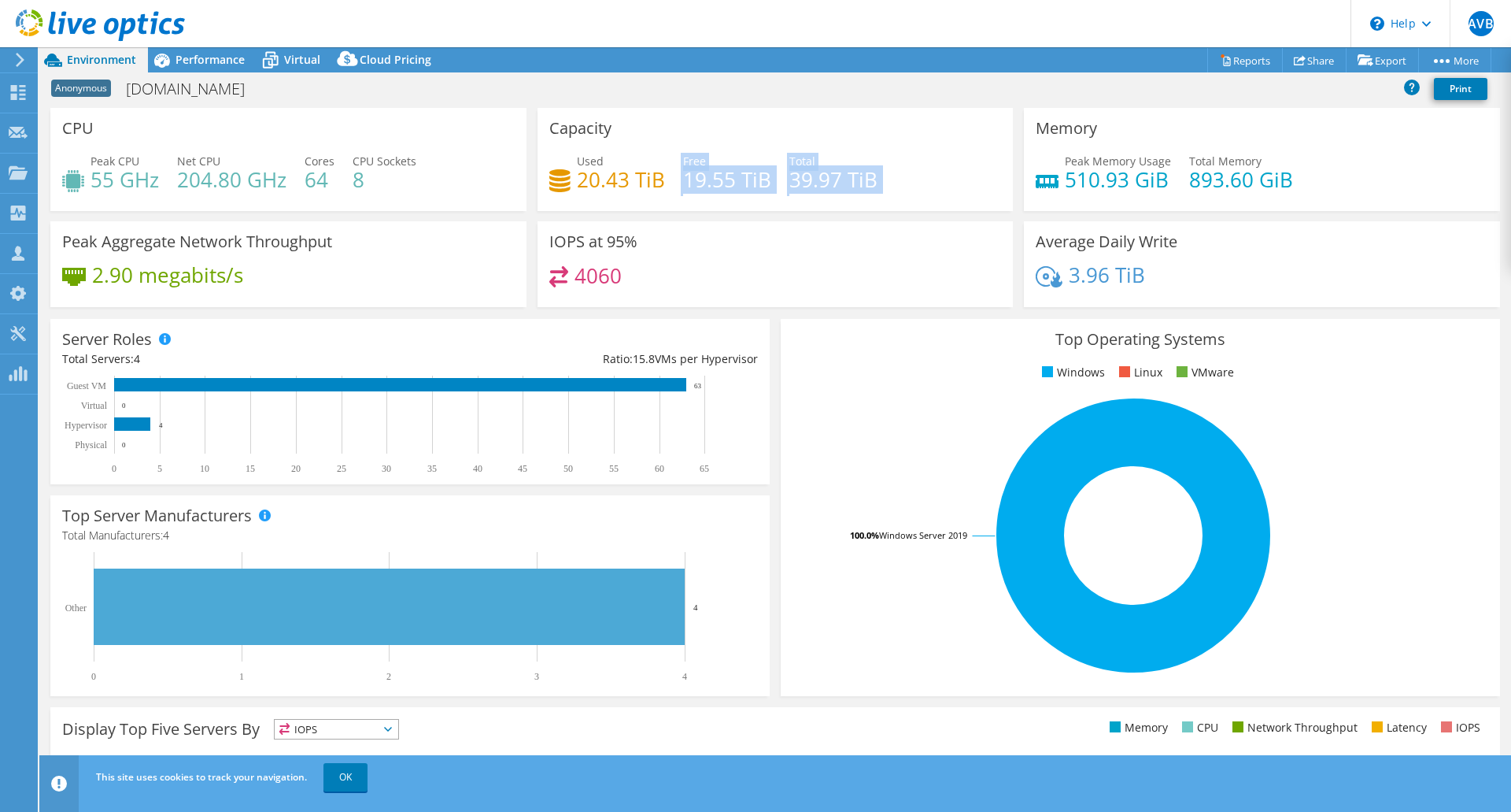
click at [653, 183] on div "Used 20.43 TiB Free 19.55 TiB Total 39.97 TiB" at bounding box center [776, 178] width 452 height 51
click at [653, 183] on h4 "20.43 TiB" at bounding box center [621, 179] width 88 height 18
